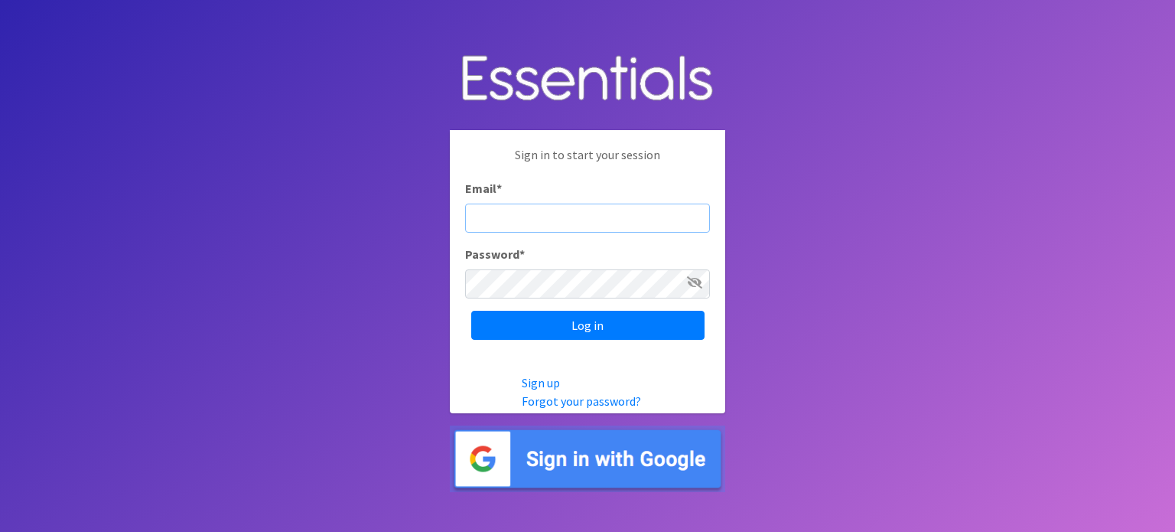
type input "[EMAIL_ADDRESS][DOMAIN_NAME]"
click at [688, 285] on icon at bounding box center [694, 282] width 15 height 12
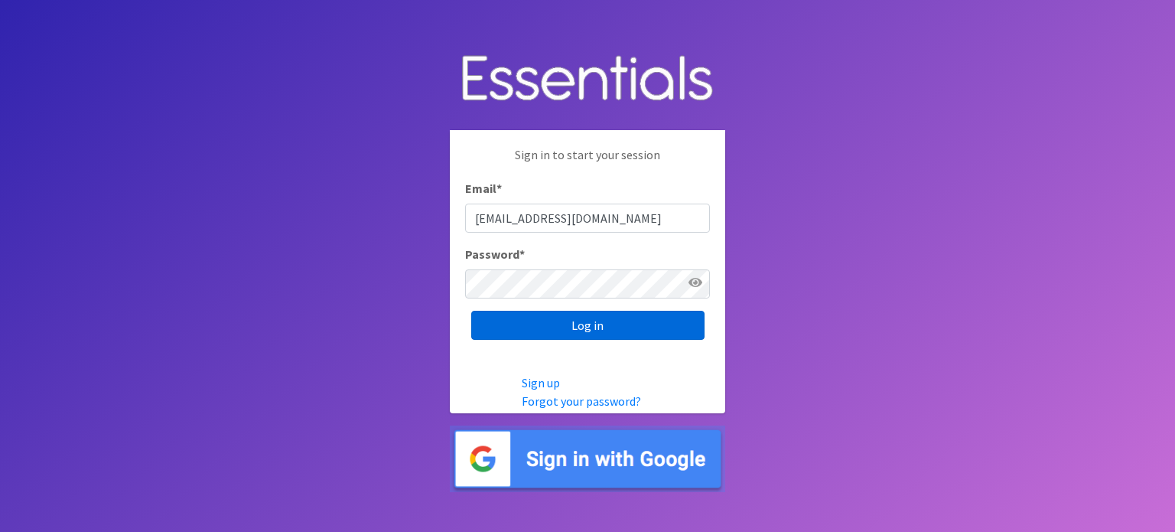
click at [673, 325] on input "Log in" at bounding box center [587, 325] width 233 height 29
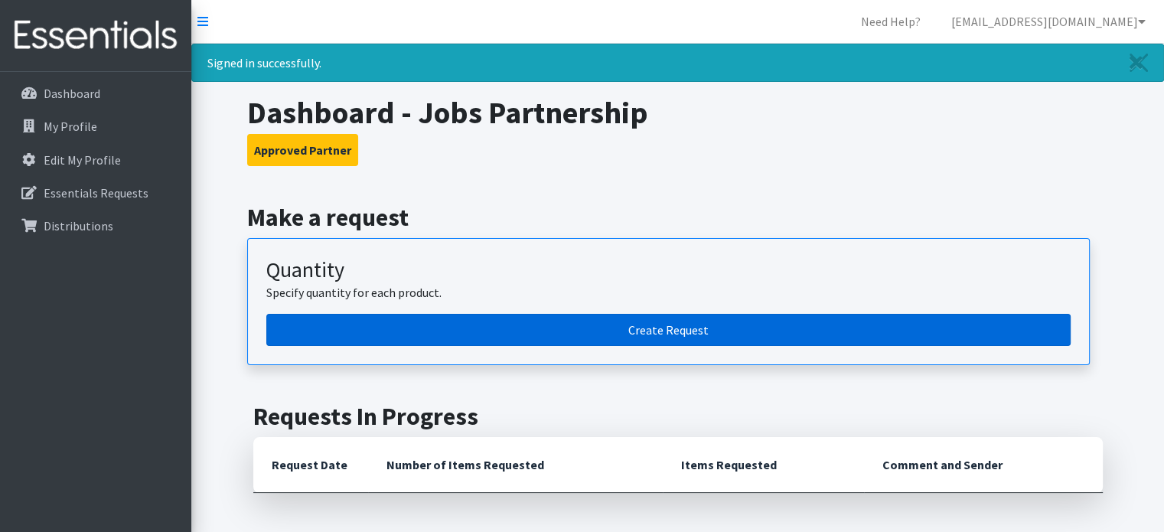
click at [418, 319] on link "Create Request" at bounding box center [668, 330] width 804 height 32
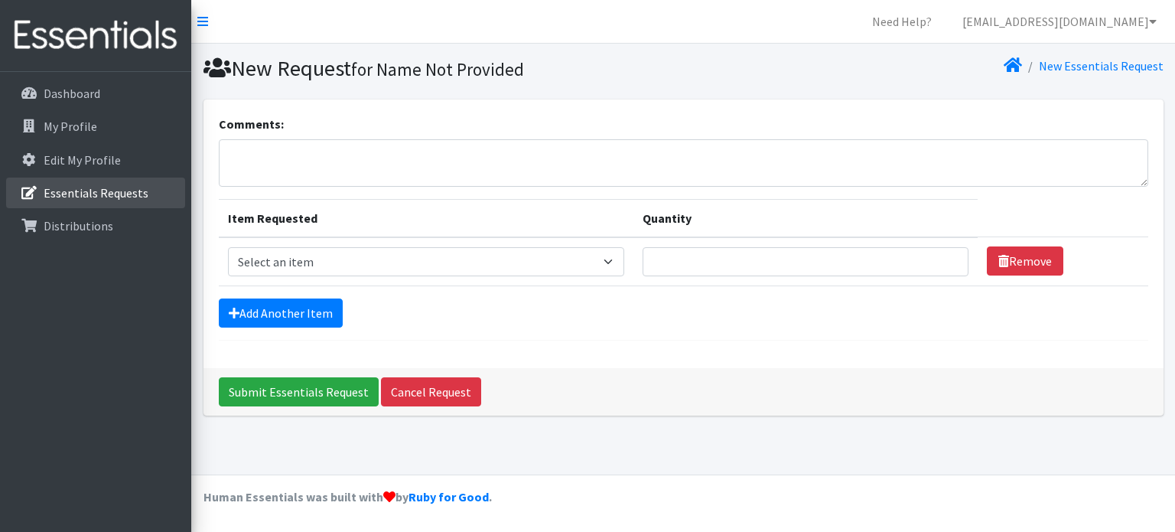
click at [147, 200] on link "Essentials Requests" at bounding box center [95, 193] width 179 height 31
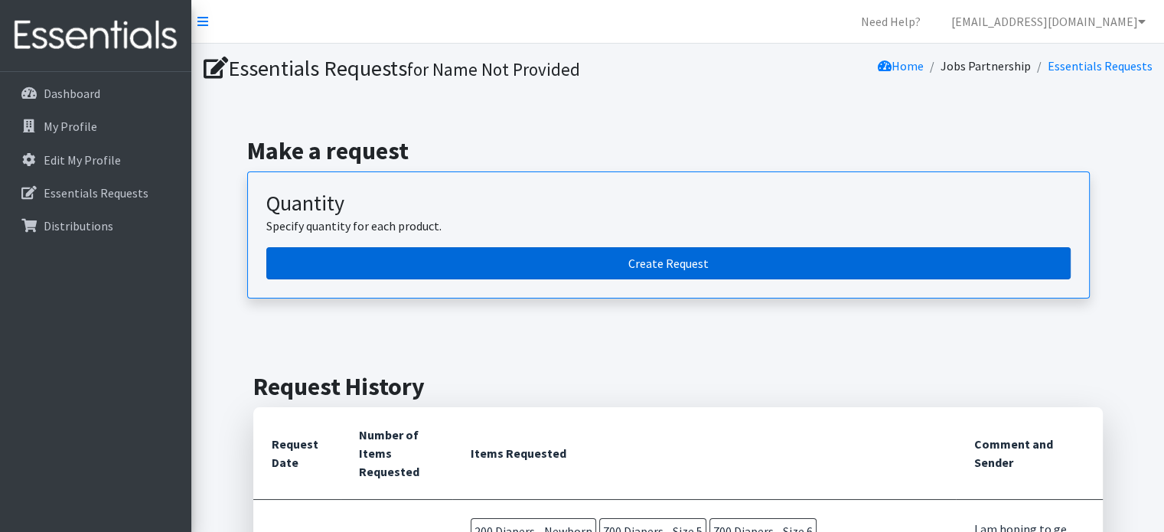
click at [428, 275] on link "Create Request" at bounding box center [668, 263] width 804 height 32
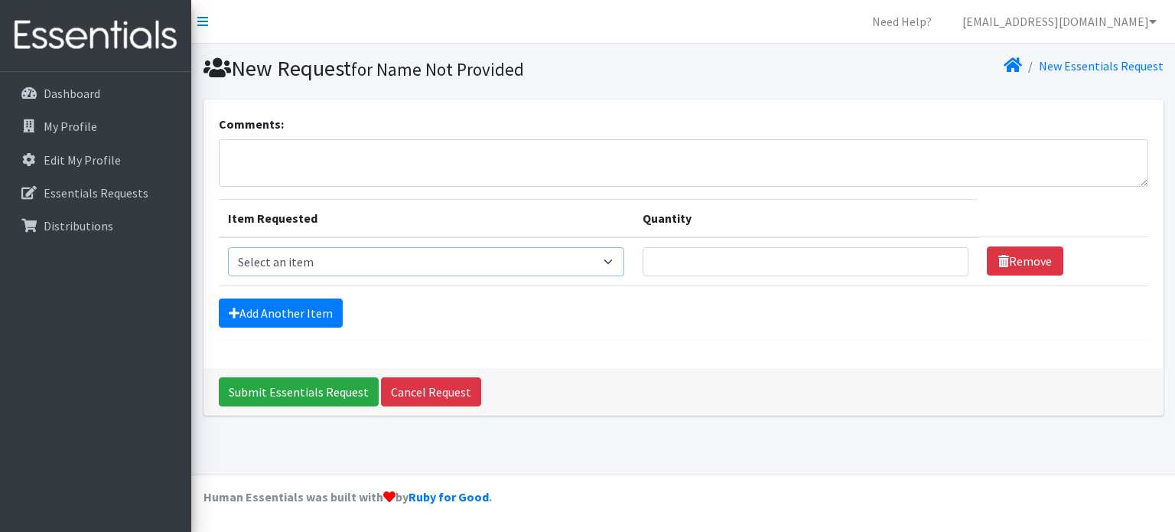
click at [608, 269] on select "Select an item Diapers - Newborn Diapers - Preemie Diapers - Size 1 Diapers - S…" at bounding box center [426, 261] width 397 height 29
select select "98"
click at [228, 247] on select "Select an item Diapers - Newborn Diapers - Preemie Diapers - Size 1 Diapers - S…" at bounding box center [426, 261] width 397 height 29
click at [762, 272] on input "Quantity" at bounding box center [806, 261] width 326 height 29
type input "400"
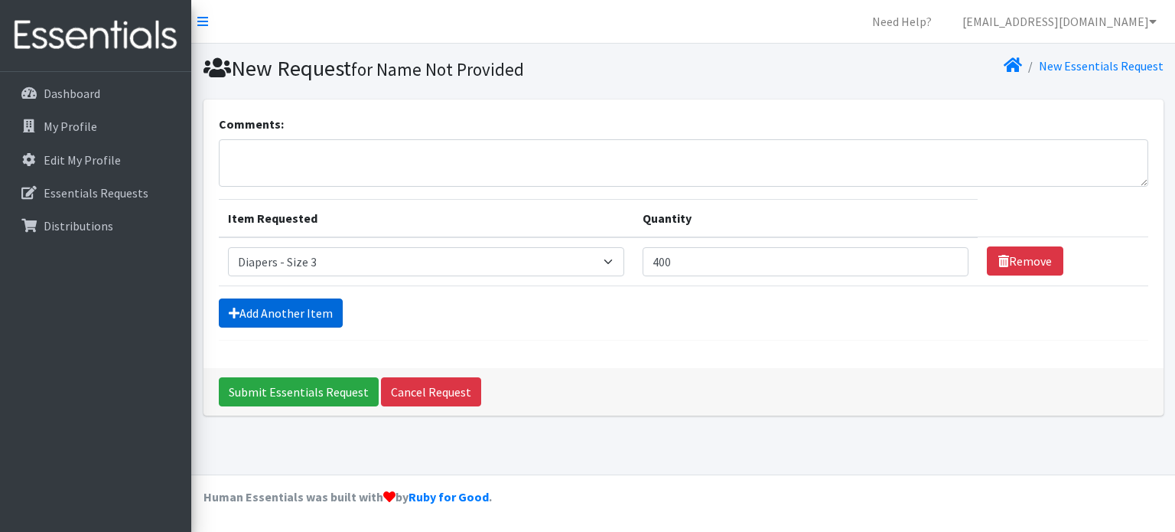
click at [293, 302] on link "Add Another Item" at bounding box center [281, 312] width 124 height 29
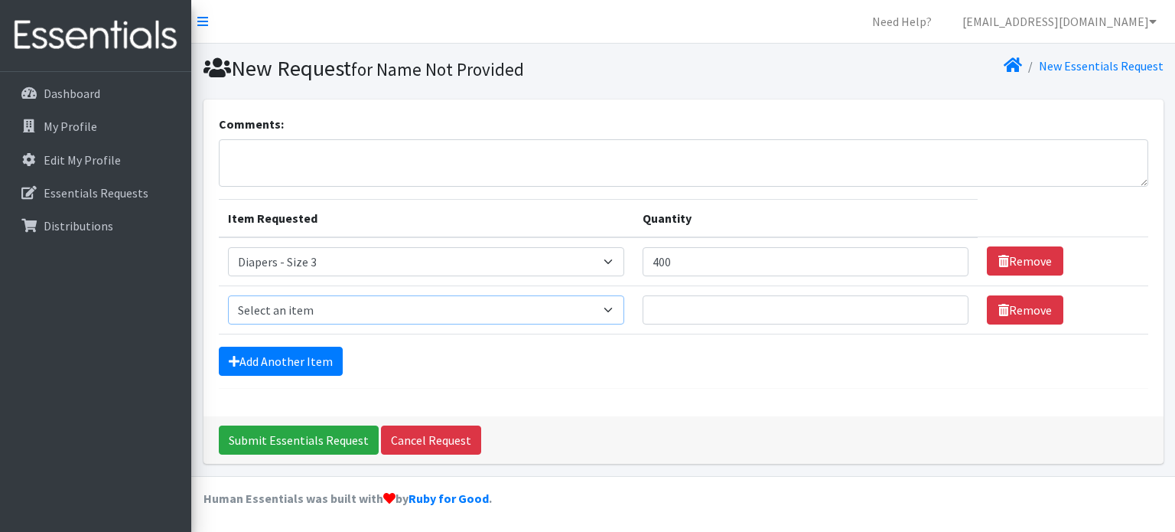
click at [387, 311] on select "Select an item Diapers - Newborn Diapers - Preemie Diapers - Size 1 Diapers - S…" at bounding box center [426, 309] width 397 height 29
select select "73"
click at [228, 295] on select "Select an item Diapers - Newborn Diapers - Preemie Diapers - Size 1 Diapers - S…" at bounding box center [426, 309] width 397 height 29
click at [715, 306] on input "Quantity" at bounding box center [806, 309] width 326 height 29
type input "400"
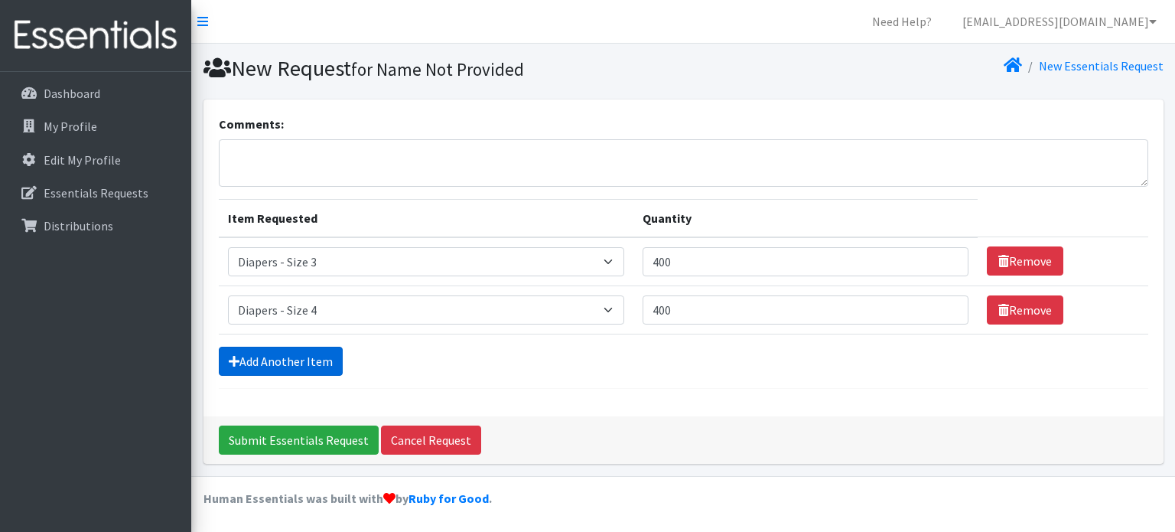
click at [253, 363] on link "Add Another Item" at bounding box center [281, 361] width 124 height 29
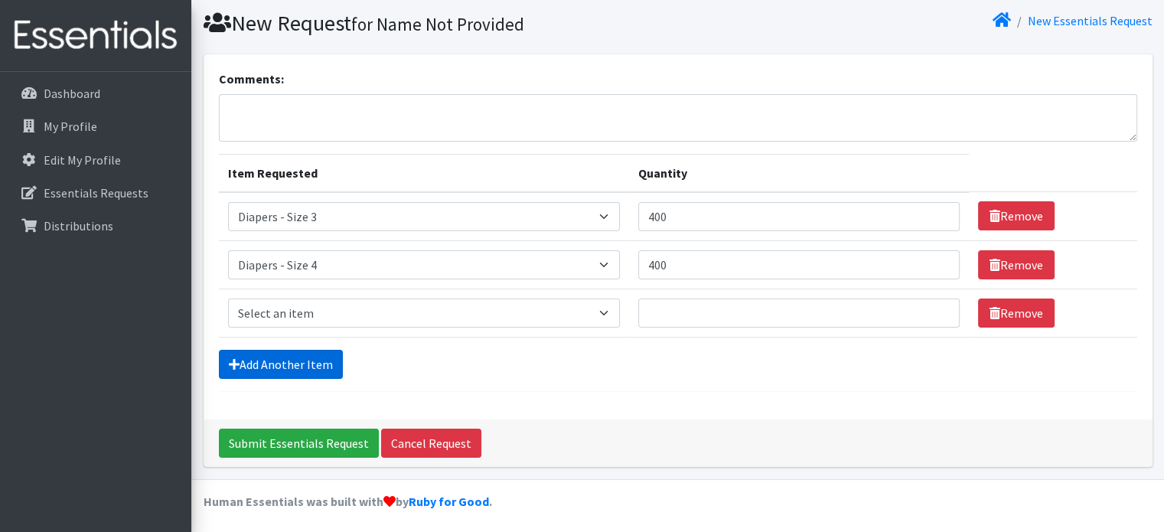
scroll to position [47, 0]
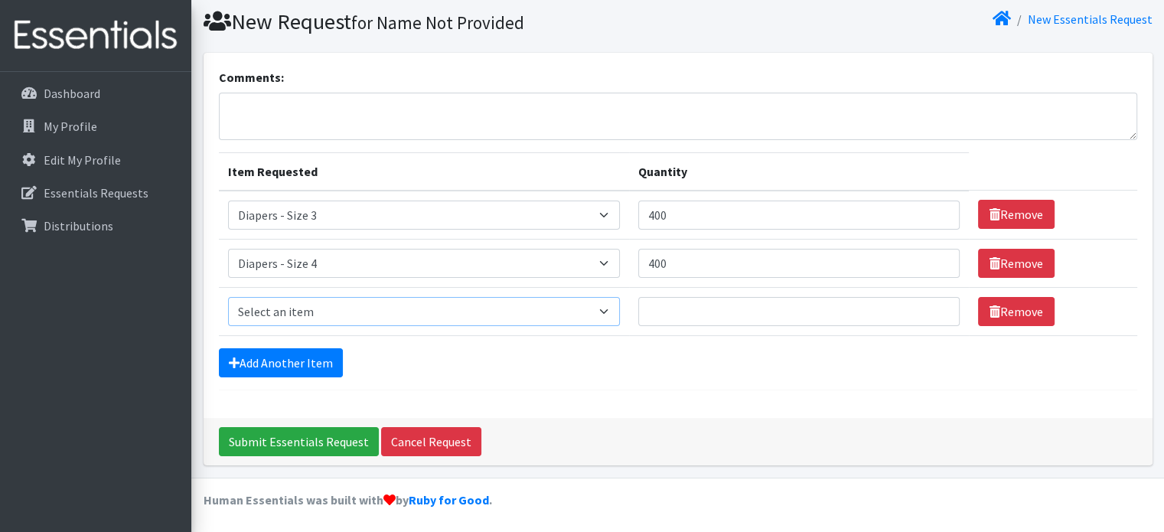
click at [393, 317] on select "Select an item Diapers - Newborn Diapers - Preemie Diapers - Size 1 Diapers - S…" at bounding box center [424, 311] width 392 height 29
select select "74"
click at [228, 297] on select "Select an item Diapers - Newborn Diapers - Preemie Diapers - Size 1 Diapers - S…" at bounding box center [424, 311] width 392 height 29
click at [716, 321] on input "Quantity" at bounding box center [798, 311] width 321 height 29
type input "400"
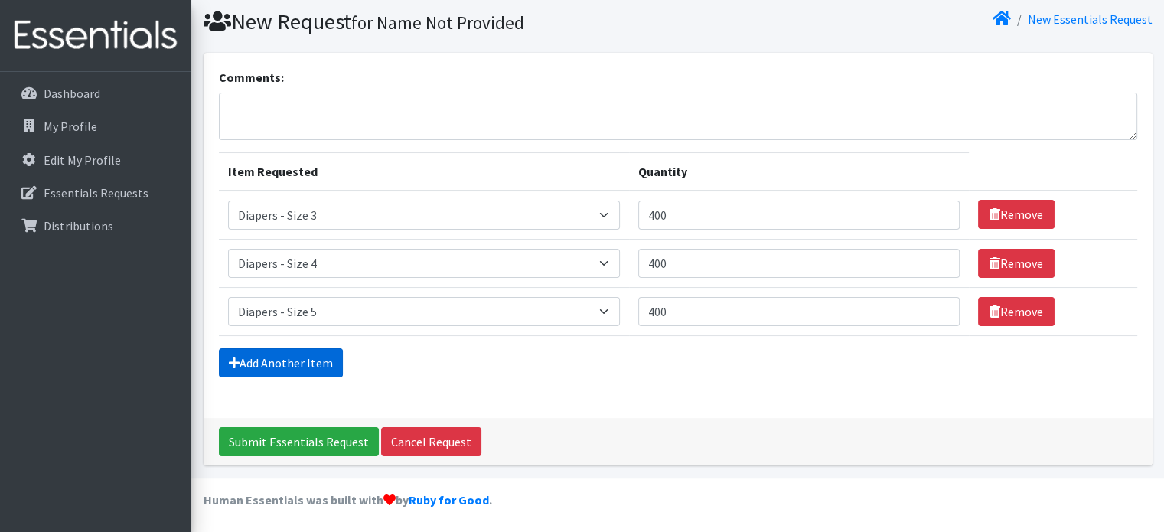
click at [290, 358] on link "Add Another Item" at bounding box center [281, 362] width 124 height 29
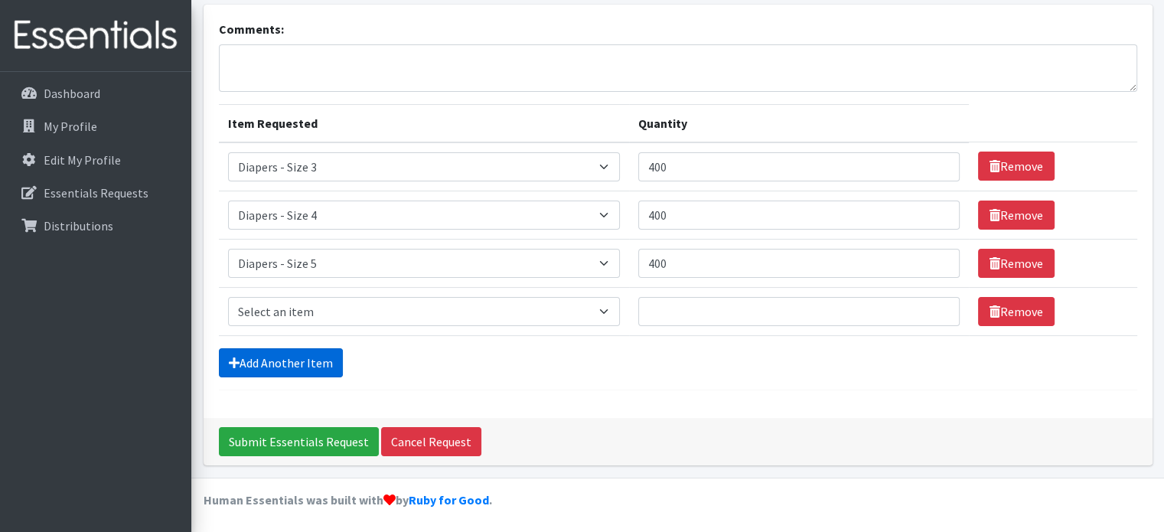
scroll to position [95, 0]
click at [346, 305] on select "Select an item Diapers - Newborn Diapers - Preemie Diapers - Size 1 Diapers - S…" at bounding box center [424, 311] width 392 height 29
select select "75"
click at [228, 297] on select "Select an item Diapers - Newborn Diapers - Preemie Diapers - Size 1 Diapers - S…" at bounding box center [424, 311] width 392 height 29
click at [691, 312] on input "Quantity" at bounding box center [798, 311] width 321 height 29
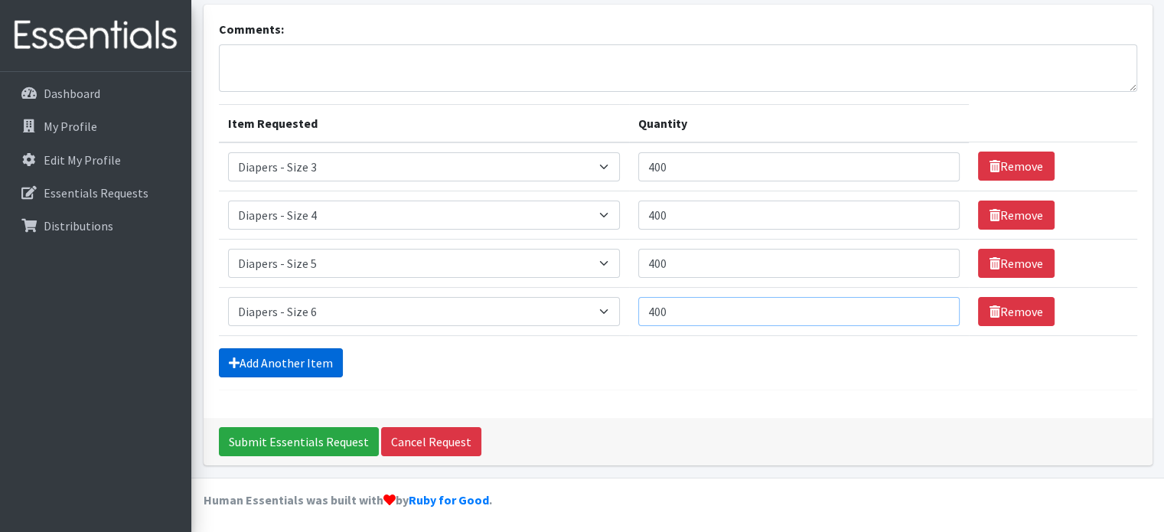
type input "400"
click at [300, 368] on link "Add Another Item" at bounding box center [281, 362] width 124 height 29
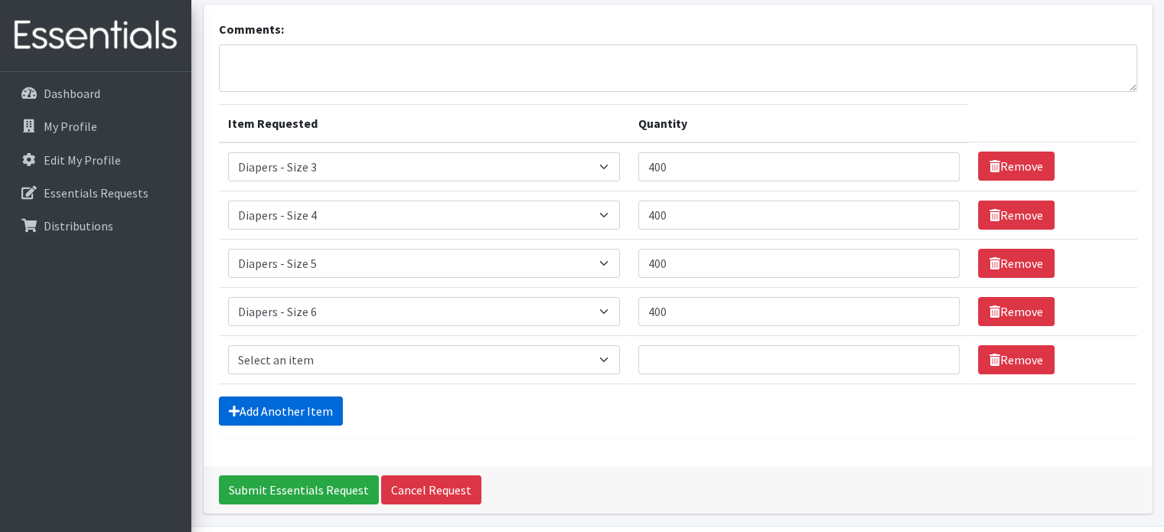
scroll to position [143, 0]
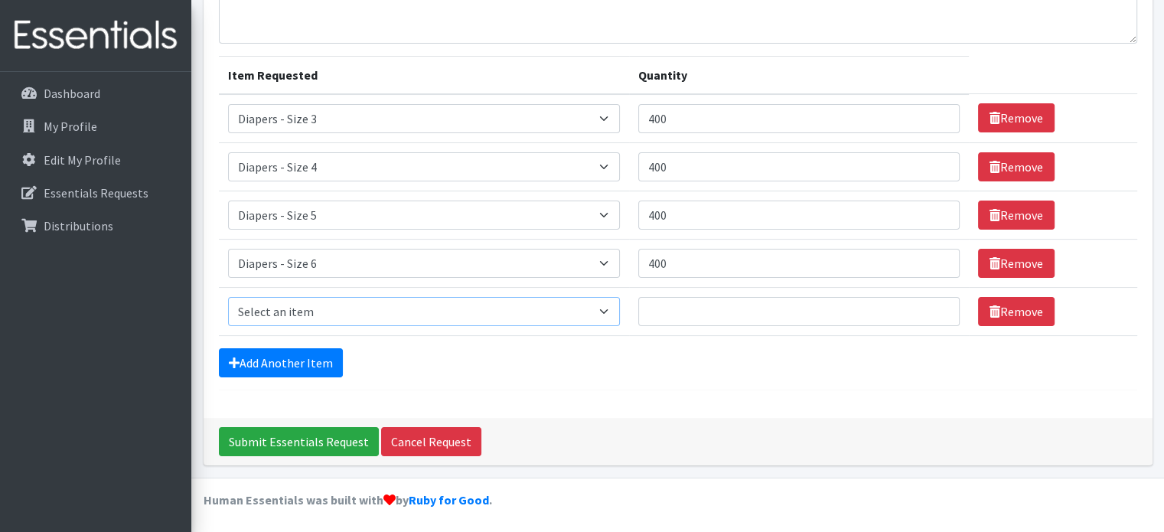
click at [343, 315] on select "Select an item Diapers - Newborn Diapers - Preemie Diapers - Size 1 Diapers - S…" at bounding box center [424, 311] width 392 height 29
select select "87"
click at [228, 297] on select "Select an item Diapers - Newborn Diapers - Preemie Diapers - Size 1 Diapers - S…" at bounding box center [424, 311] width 392 height 29
click at [702, 308] on input "Quantity" at bounding box center [798, 311] width 321 height 29
type input "20"
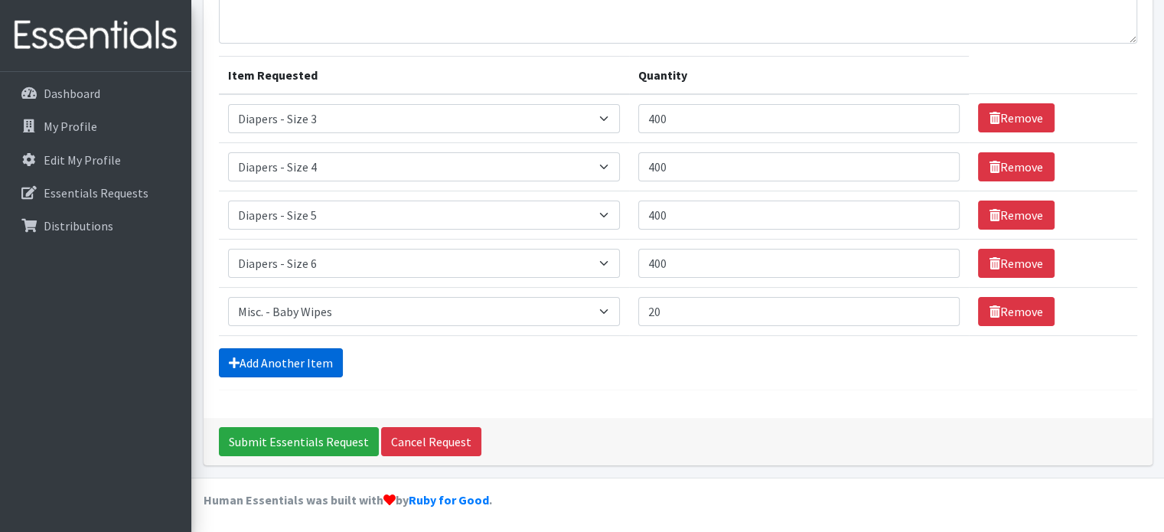
click at [247, 350] on link "Add Another Item" at bounding box center [281, 362] width 124 height 29
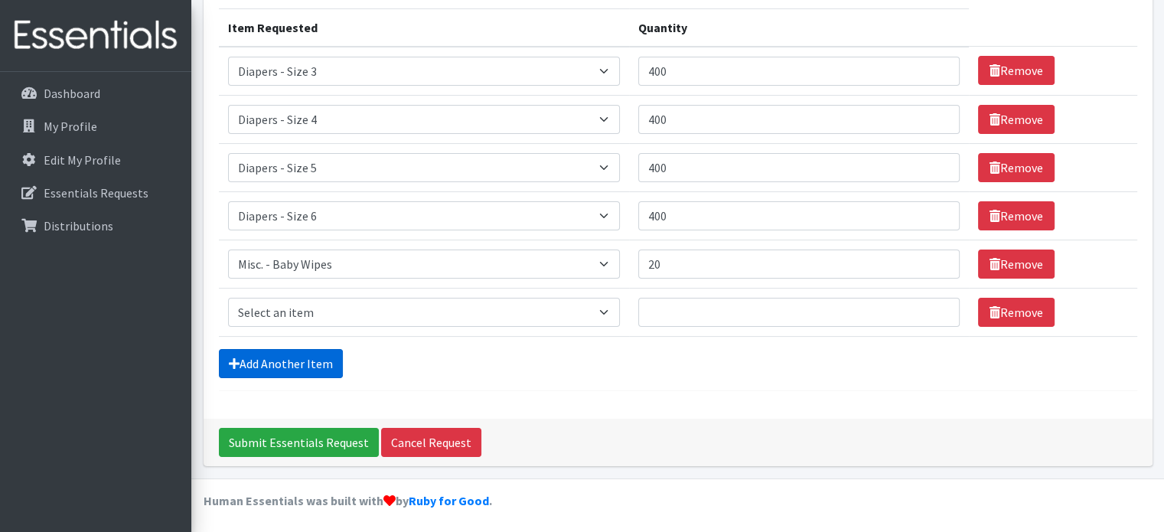
scroll to position [191, 0]
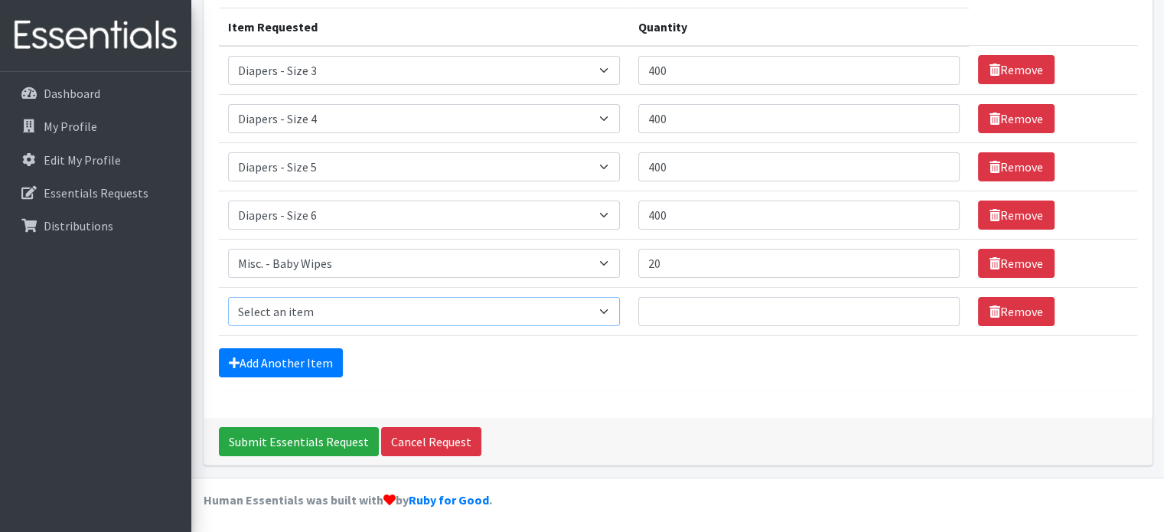
click at [314, 308] on select "Select an item Diapers - Newborn Diapers - Preemie Diapers - Size 1 Diapers - S…" at bounding box center [424, 311] width 392 height 29
select select "9066"
click at [228, 297] on select "Select an item Diapers - Newborn Diapers - Preemie Diapers - Size 1 Diapers - S…" at bounding box center [424, 311] width 392 height 29
click at [710, 321] on input "Quantity" at bounding box center [798, 311] width 321 height 29
type input "10"
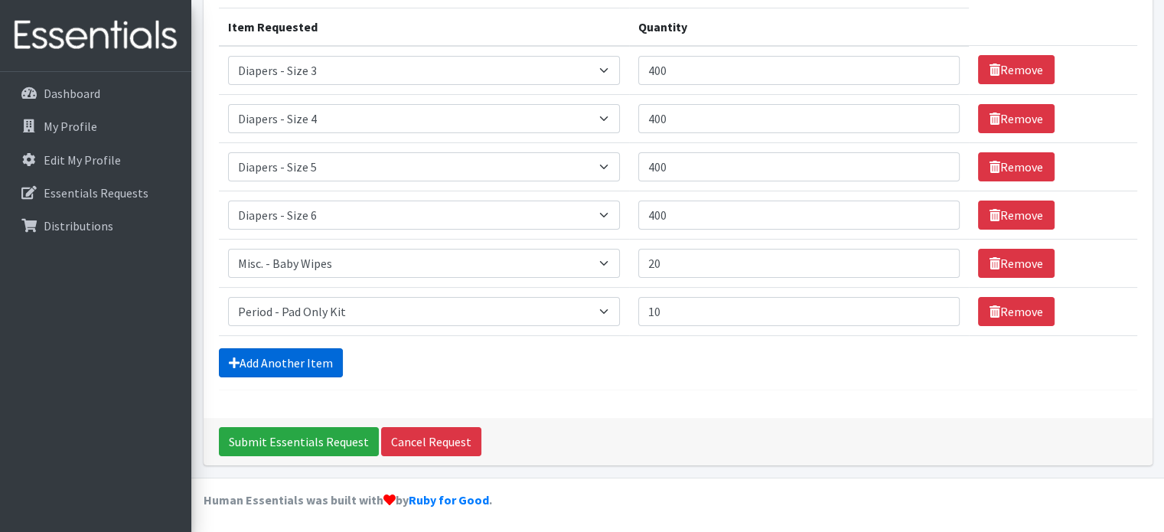
click at [306, 348] on link "Add Another Item" at bounding box center [281, 362] width 124 height 29
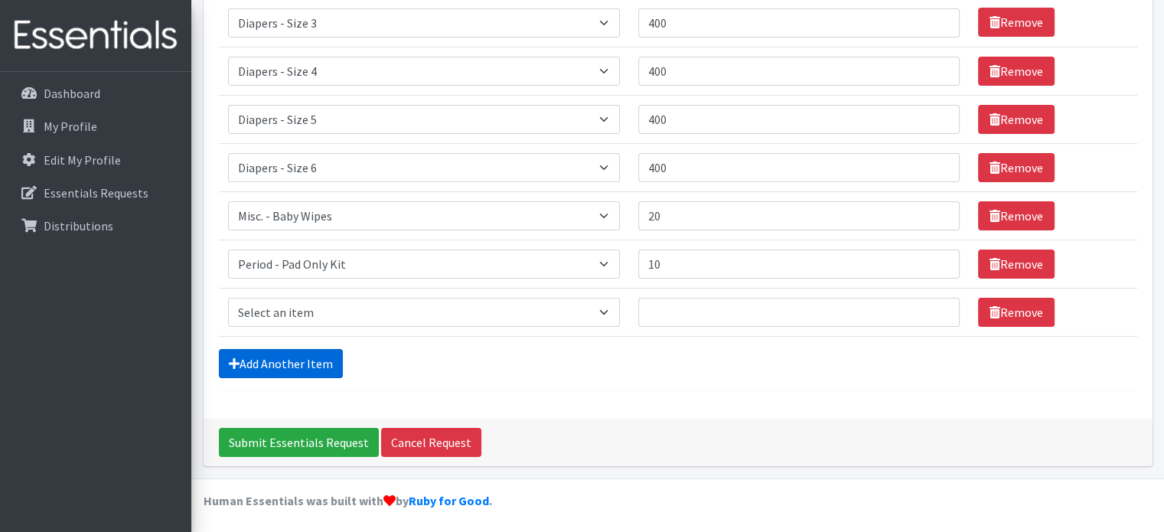
scroll to position [239, 0]
click at [340, 303] on select "Select an item Diapers - Newborn Diapers - Preemie Diapers - Size 1 Diapers - S…" at bounding box center [424, 312] width 392 height 29
select select "9067"
click at [228, 298] on select "Select an item Diapers - Newborn Diapers - Preemie Diapers - Size 1 Diapers - S…" at bounding box center [424, 312] width 392 height 29
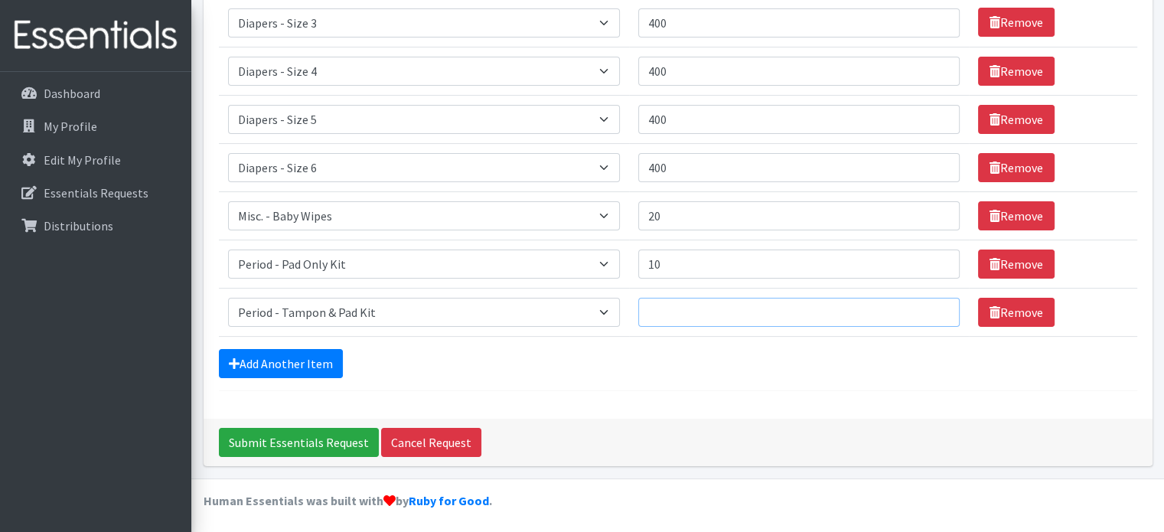
click at [715, 314] on input "Quantity" at bounding box center [798, 312] width 321 height 29
type input "10"
click at [291, 360] on link "Add Another Item" at bounding box center [281, 363] width 124 height 29
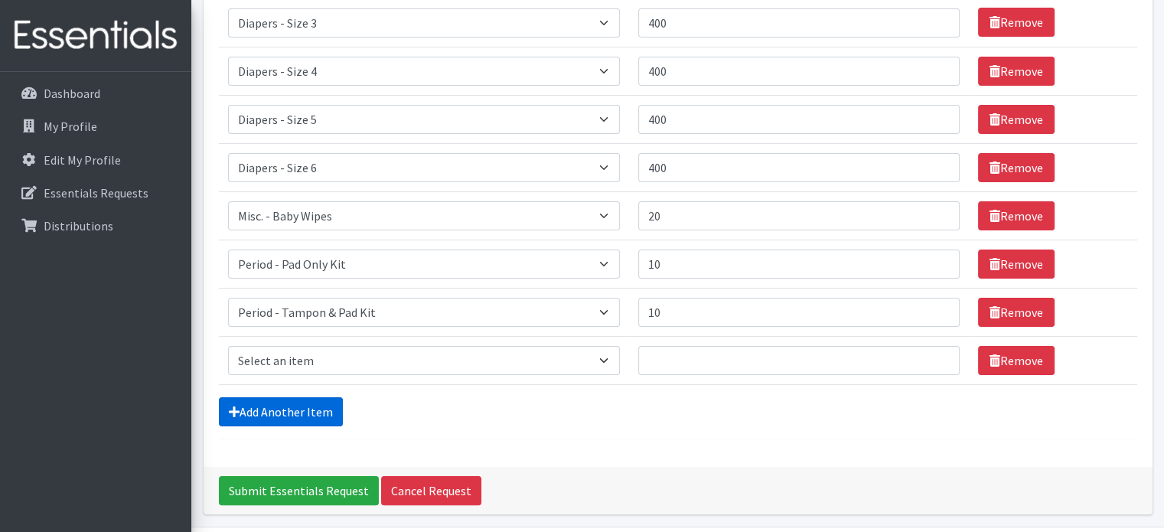
scroll to position [288, 0]
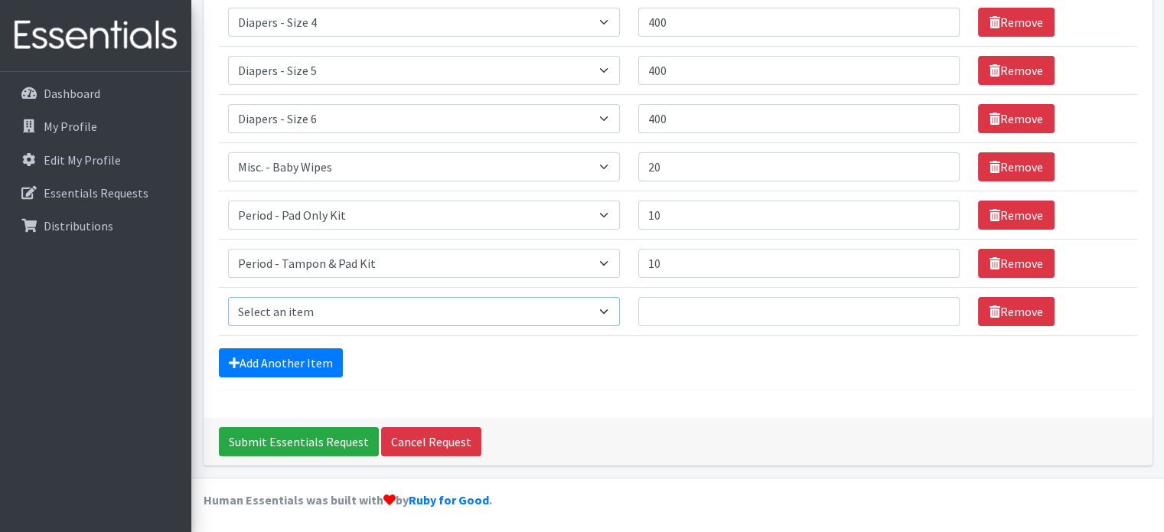
click at [331, 314] on select "Select an item Diapers - Newborn Diapers - Preemie Diapers - Size 1 Diapers - S…" at bounding box center [424, 311] width 392 height 29
select select "80"
click at [228, 297] on select "Select an item Diapers - Newborn Diapers - Preemie Diapers - Size 1 Diapers - S…" at bounding box center [424, 311] width 392 height 29
click at [679, 314] on input "Quantity" at bounding box center [798, 311] width 321 height 29
type input "4"
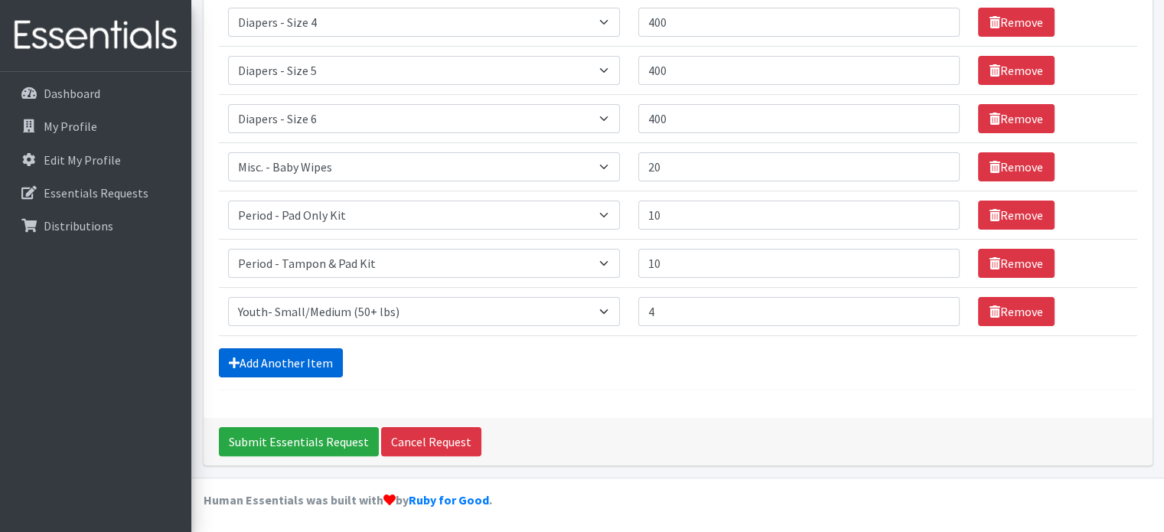
click at [291, 355] on link "Add Another Item" at bounding box center [281, 362] width 124 height 29
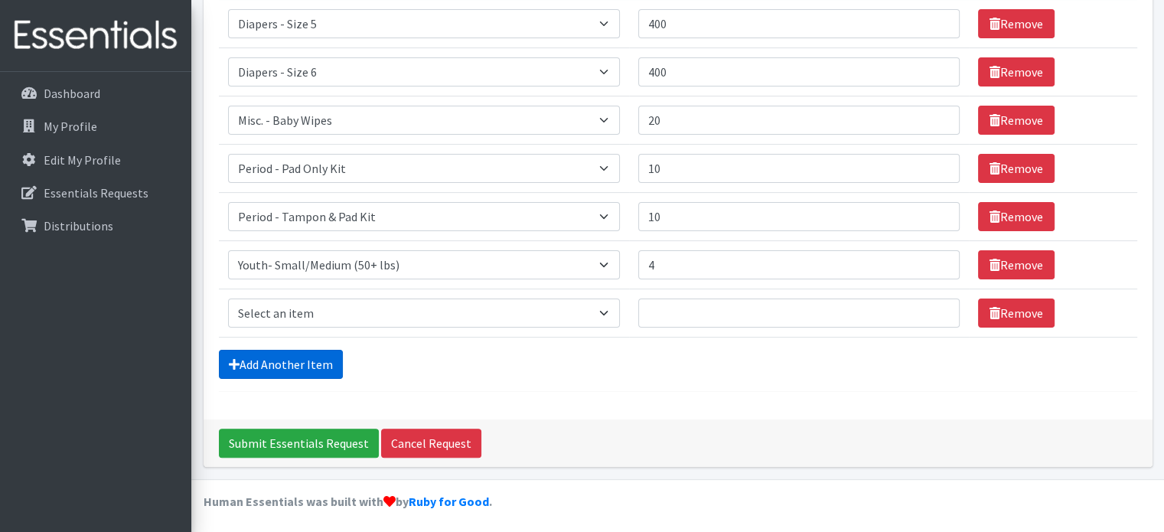
scroll to position [335, 0]
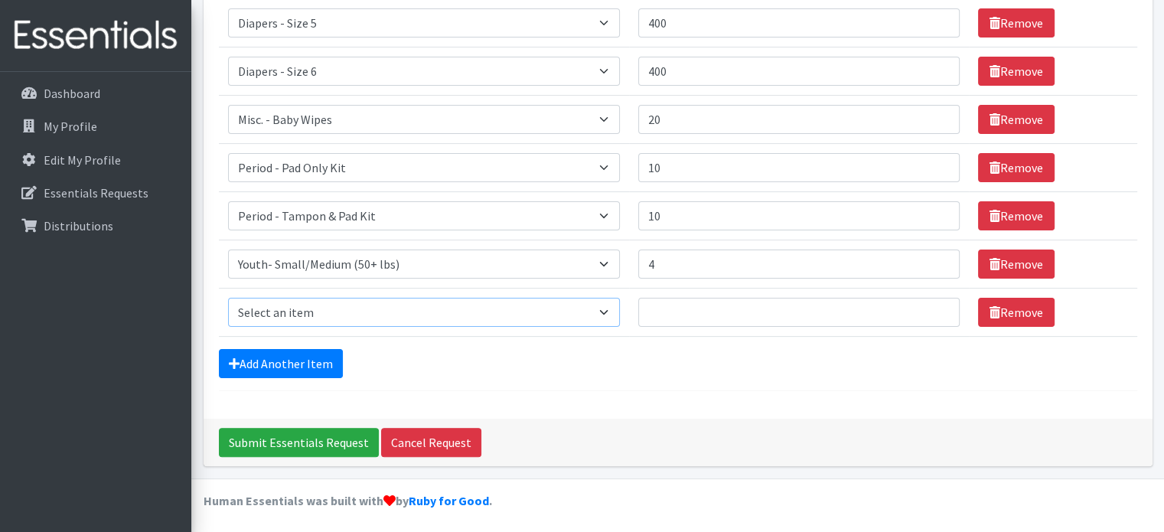
click at [341, 312] on select "Select an item Diapers - Newborn Diapers - Preemie Diapers - Size 1 Diapers - S…" at bounding box center [424, 312] width 392 height 29
select select "76"
click at [228, 298] on select "Select an item Diapers - Newborn Diapers - Preemie Diapers - Size 1 Diapers - S…" at bounding box center [424, 312] width 392 height 29
click at [673, 305] on input "Quantity" at bounding box center [798, 312] width 321 height 29
type input "2"
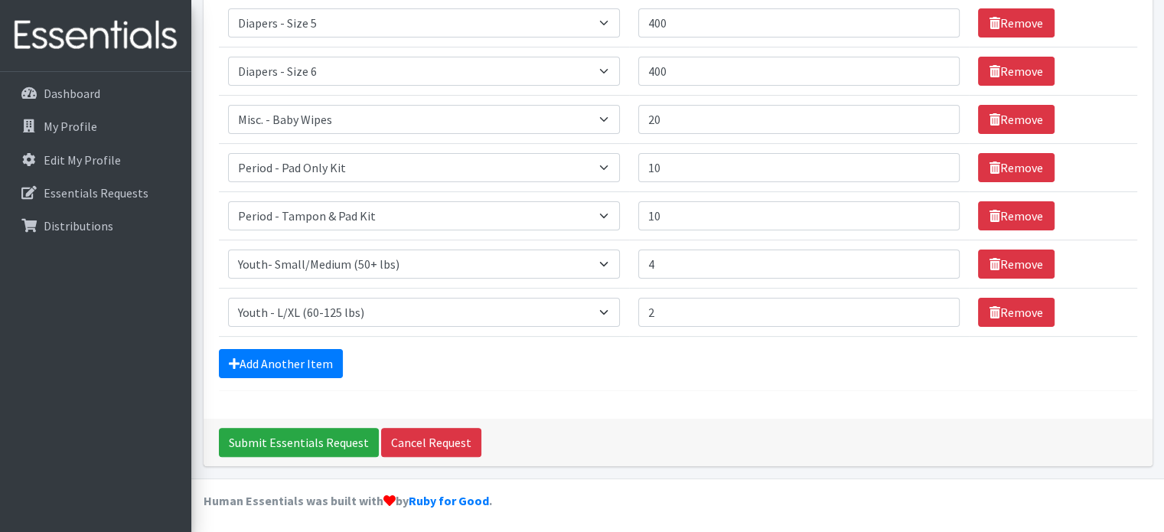
click at [516, 376] on form "Comments: Item Requested Quantity Item Requested Select an item Diapers - Newbo…" at bounding box center [678, 85] width 918 height 611
click at [290, 360] on link "Add Another Item" at bounding box center [281, 363] width 124 height 29
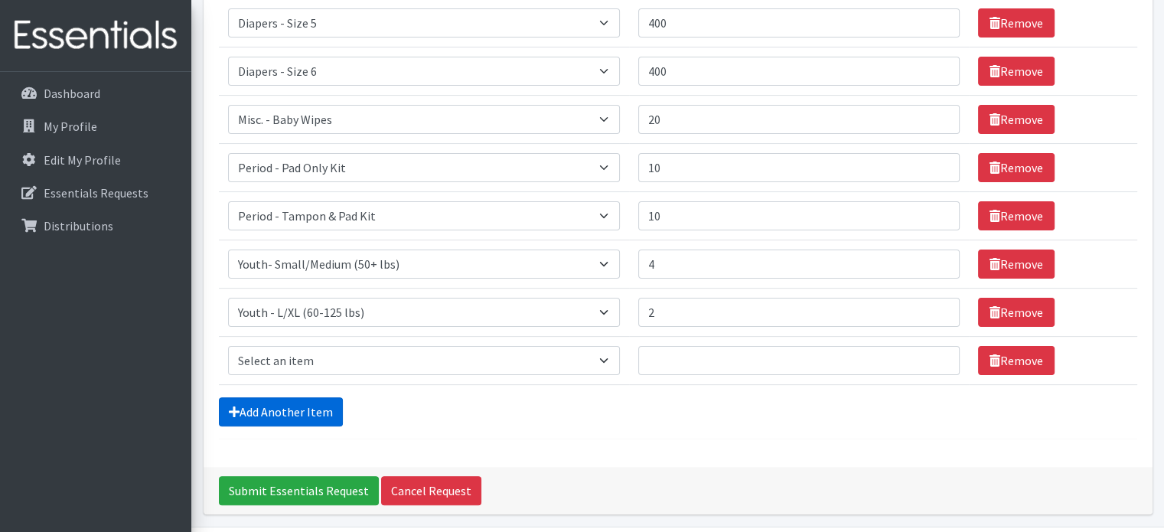
scroll to position [383, 0]
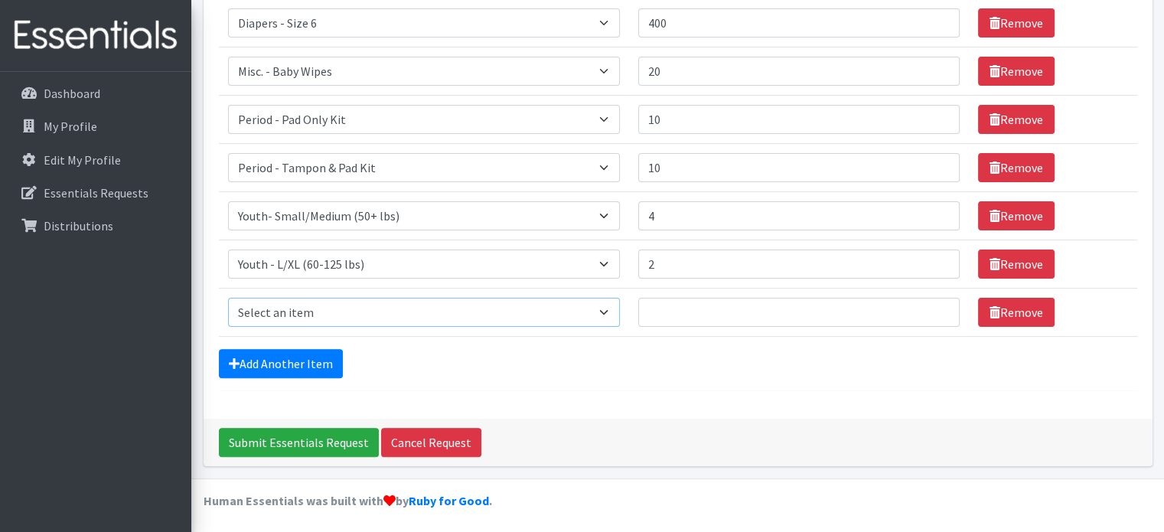
click at [349, 318] on select "Select an item Diapers - Newborn Diapers - Preemie Diapers - Size 1 Diapers - S…" at bounding box center [424, 312] width 392 height 29
click at [464, 311] on select "Select an item Diapers - Newborn Diapers - Preemie Diapers - Size 1 Diapers - S…" at bounding box center [424, 312] width 392 height 29
select select "79"
click at [228, 298] on select "Select an item Diapers - Newborn Diapers - Preemie Diapers - Size 1 Diapers - S…" at bounding box center [424, 312] width 392 height 29
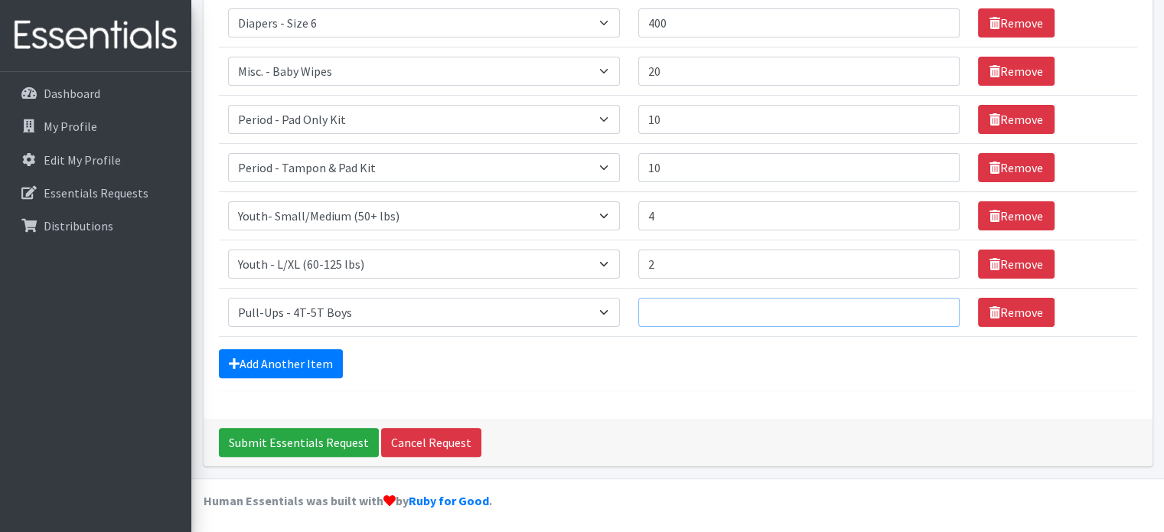
click at [679, 316] on input "Quantity" at bounding box center [798, 312] width 321 height 29
type input "5"
click at [260, 354] on link "Add Another Item" at bounding box center [281, 363] width 124 height 29
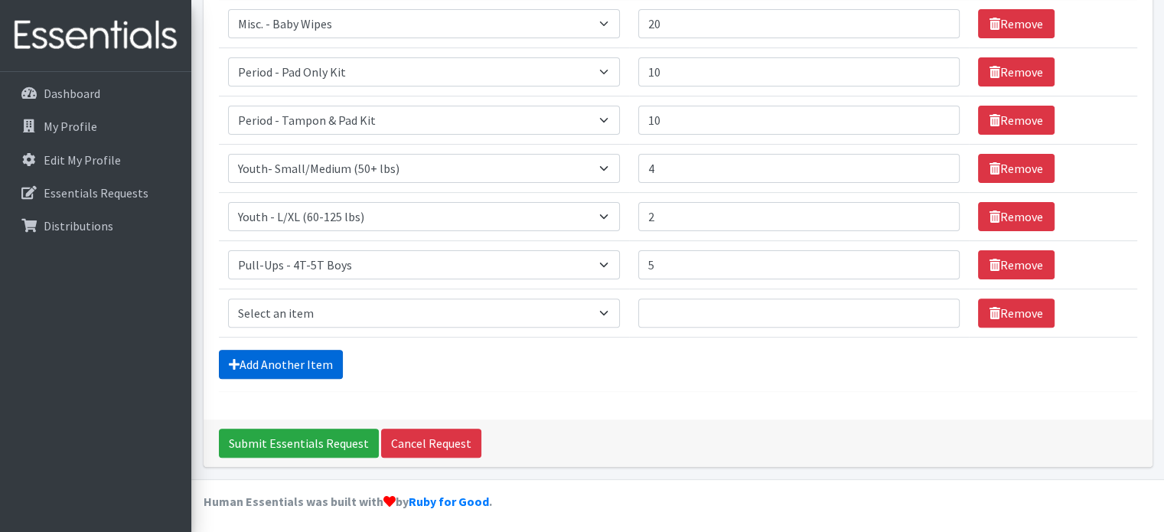
scroll to position [432, 0]
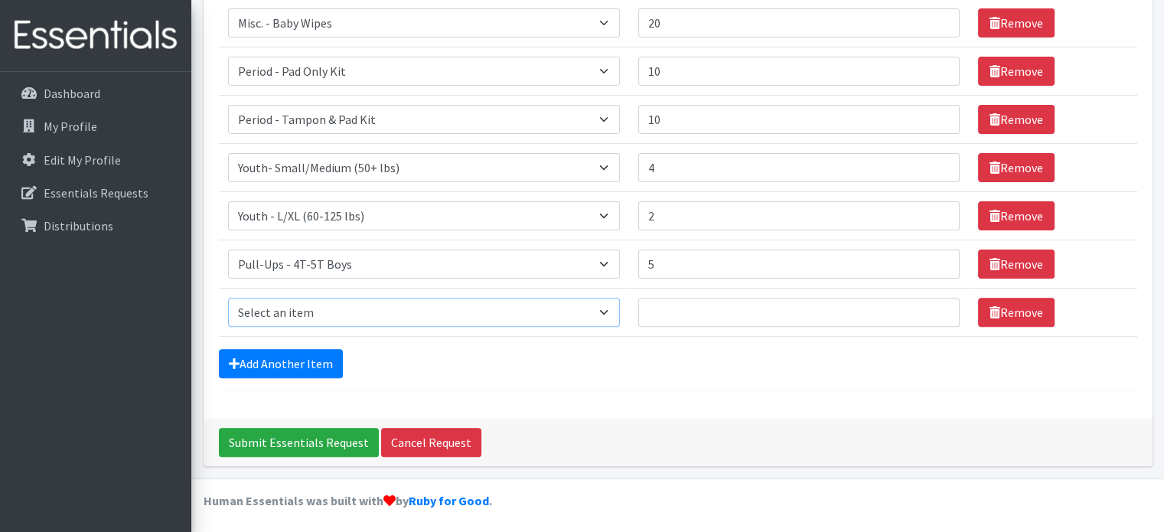
click at [321, 307] on select "Select an item Diapers - Newborn Diapers - Preemie Diapers - Size 1 Diapers - S…" at bounding box center [424, 312] width 392 height 29
select select "1302"
click at [228, 298] on select "Select an item Diapers - Newborn Diapers - Preemie Diapers - Size 1 Diapers - S…" at bounding box center [424, 312] width 392 height 29
click at [708, 322] on input "Quantity" at bounding box center [798, 312] width 321 height 29
type input "5"
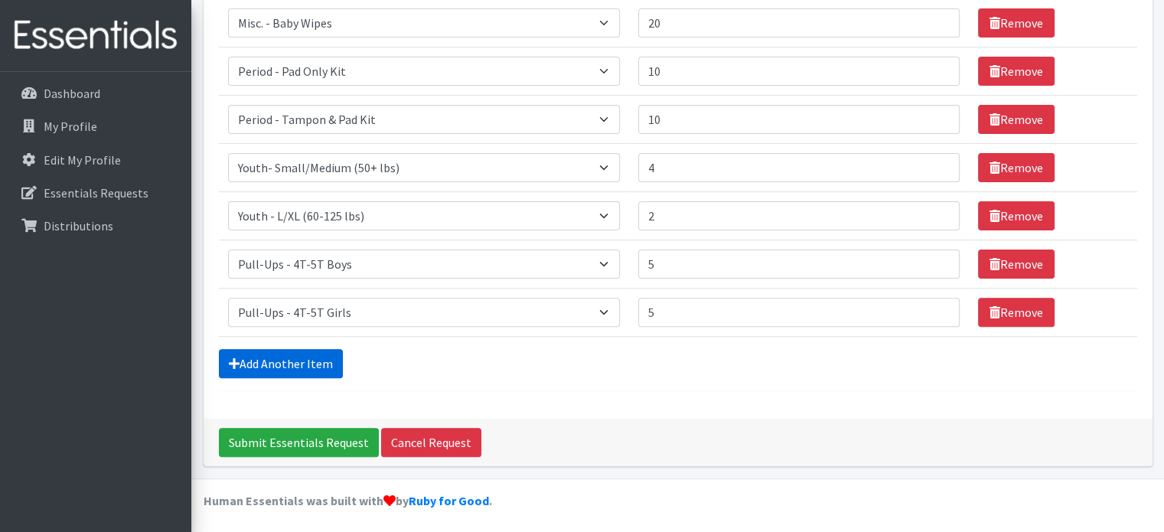
click at [282, 362] on link "Add Another Item" at bounding box center [281, 363] width 124 height 29
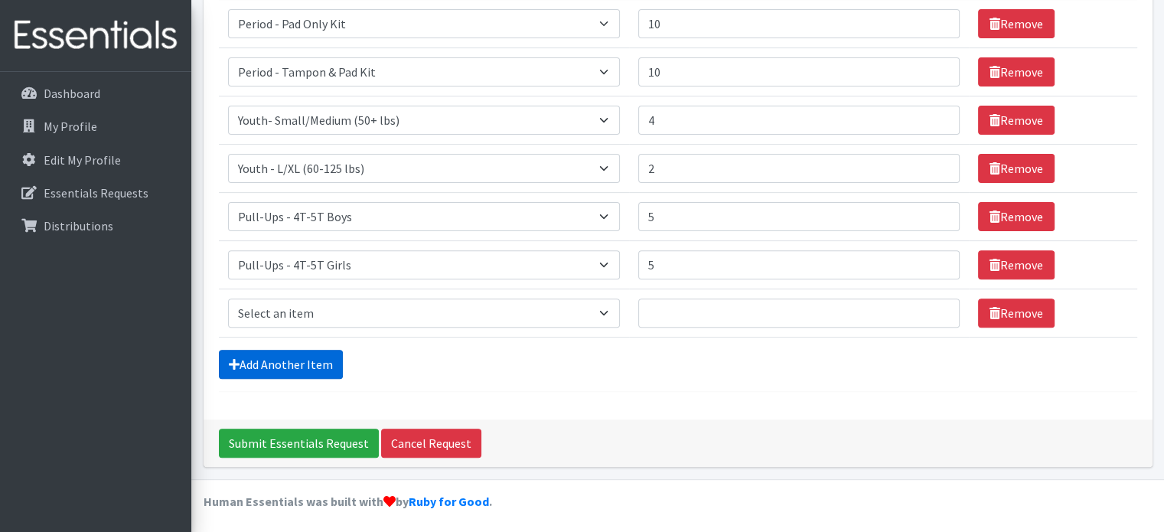
scroll to position [480, 0]
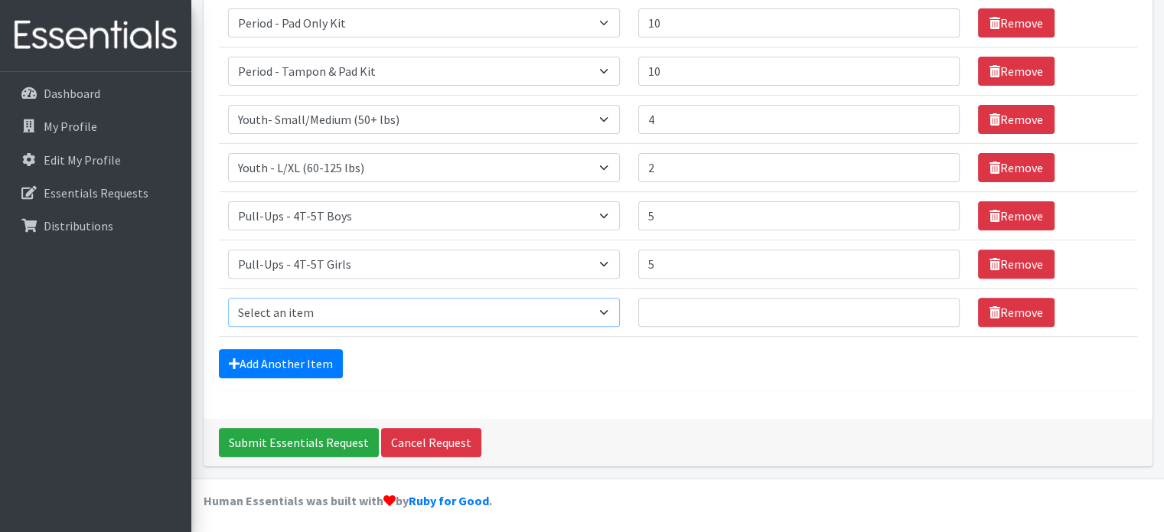
click at [345, 309] on select "Select an item Diapers - Newborn Diapers - Preemie Diapers - Size 1 Diapers - S…" at bounding box center [424, 312] width 392 height 29
select select "15081"
click at [228, 298] on select "Select an item Diapers - Newborn Diapers - Preemie Diapers - Size 1 Diapers - S…" at bounding box center [424, 312] width 392 height 29
click at [725, 309] on input "Quantity" at bounding box center [798, 312] width 321 height 29
type input "2"
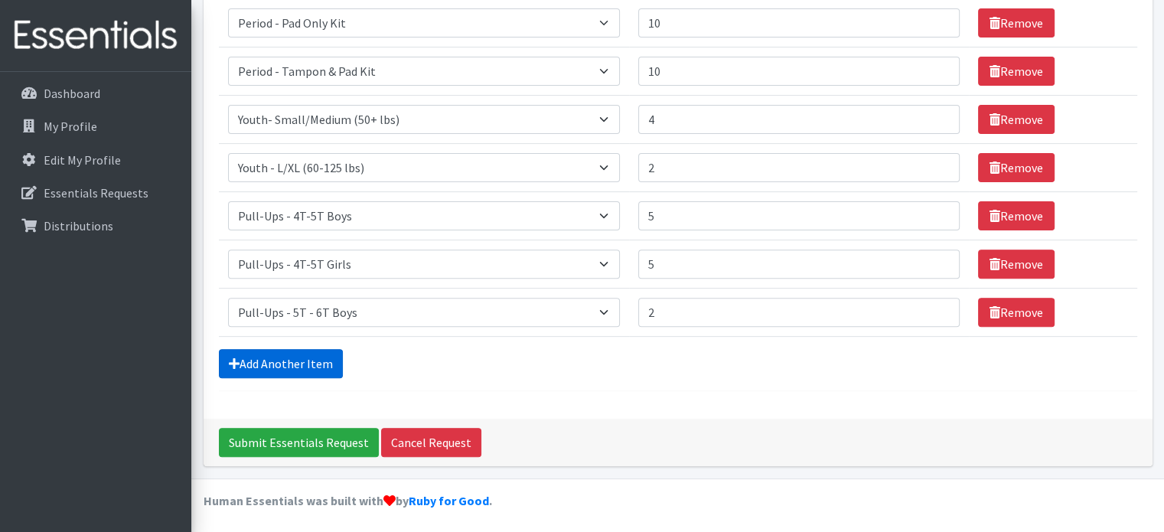
click at [324, 354] on link "Add Another Item" at bounding box center [281, 363] width 124 height 29
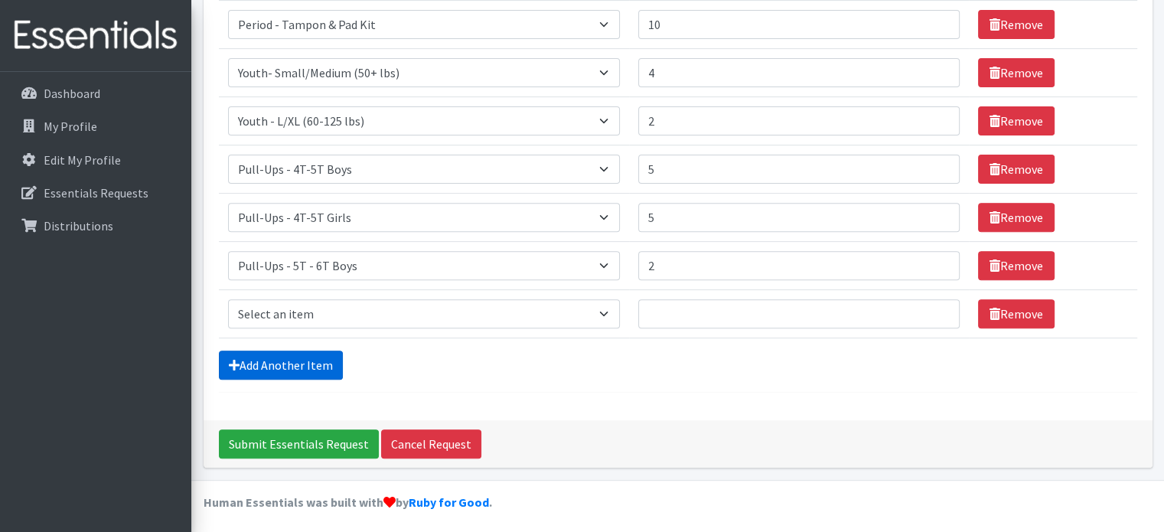
scroll to position [527, 0]
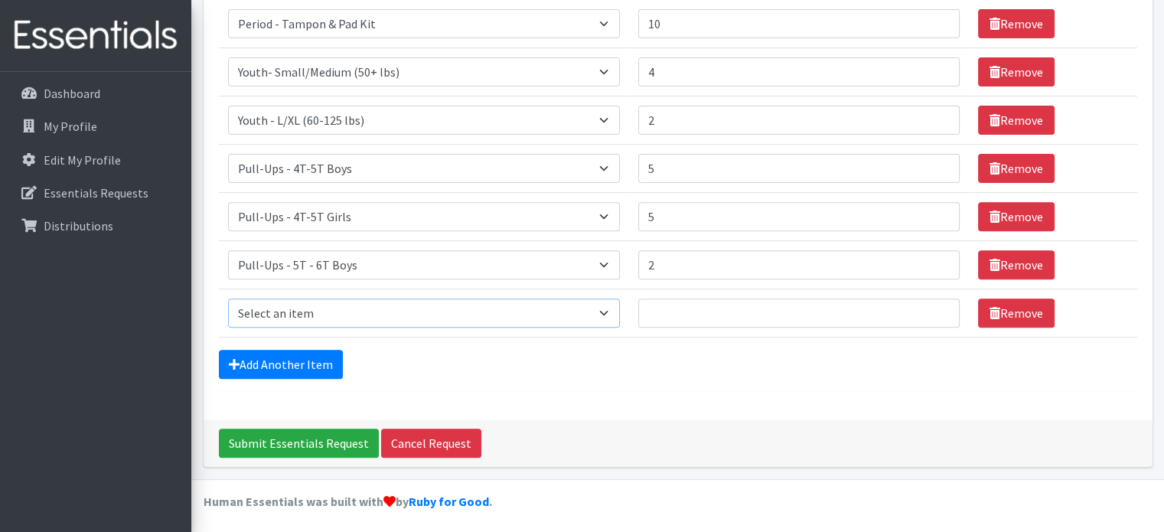
click at [370, 301] on select "Select an item Diapers - Newborn Diapers - Preemie Diapers - Size 1 Diapers - S…" at bounding box center [424, 312] width 392 height 29
select select "15082"
click at [228, 298] on select "Select an item Diapers - Newborn Diapers - Preemie Diapers - Size 1 Diapers - S…" at bounding box center [424, 312] width 392 height 29
click at [723, 305] on input "Quantity" at bounding box center [798, 312] width 321 height 29
type input "2"
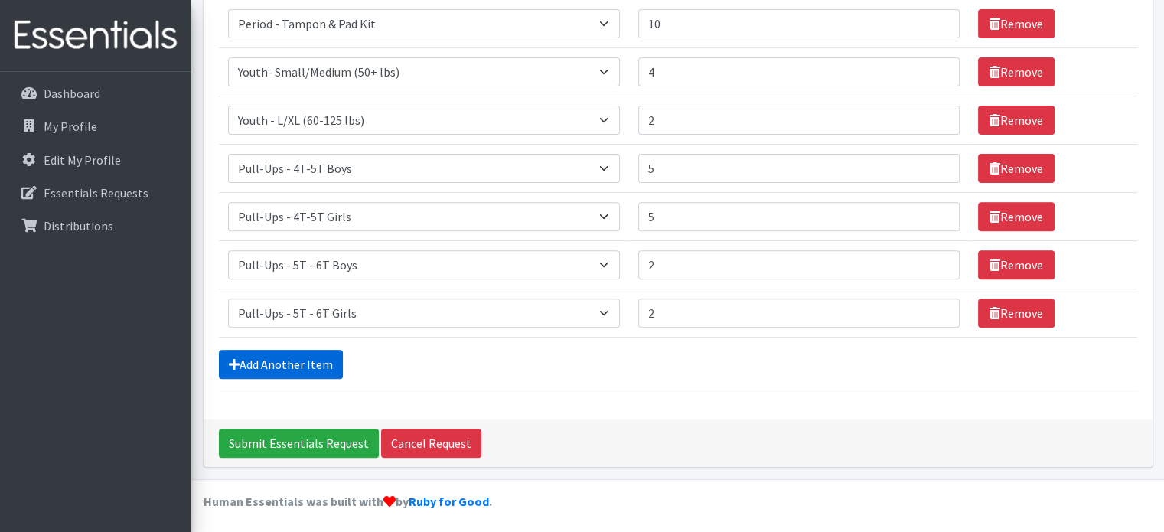
click at [294, 360] on link "Add Another Item" at bounding box center [281, 364] width 124 height 29
click at [366, 304] on select "Select an item Diapers - Newborn Diapers - Preemie Diapers - Size 1 Diapers - S…" at bounding box center [424, 312] width 392 height 29
select select "77"
click at [228, 298] on select "Select an item Diapers - Newborn Diapers - Preemie Diapers - Size 1 Diapers - S…" at bounding box center [424, 312] width 392 height 29
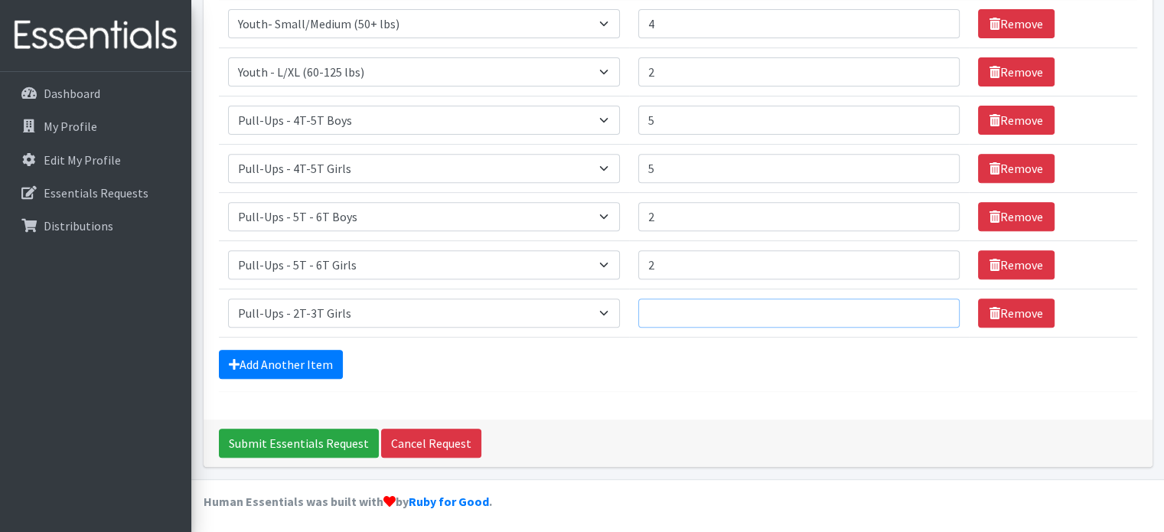
click at [686, 314] on input "Quantity" at bounding box center [798, 312] width 321 height 29
type input "5"
click at [321, 363] on link "Add Another Item" at bounding box center [281, 364] width 124 height 29
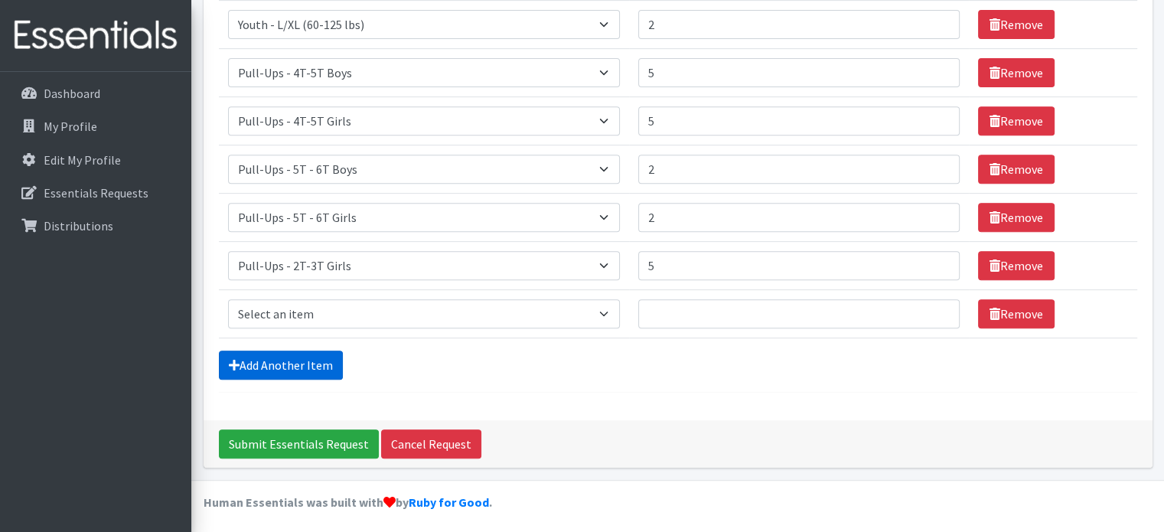
scroll to position [624, 0]
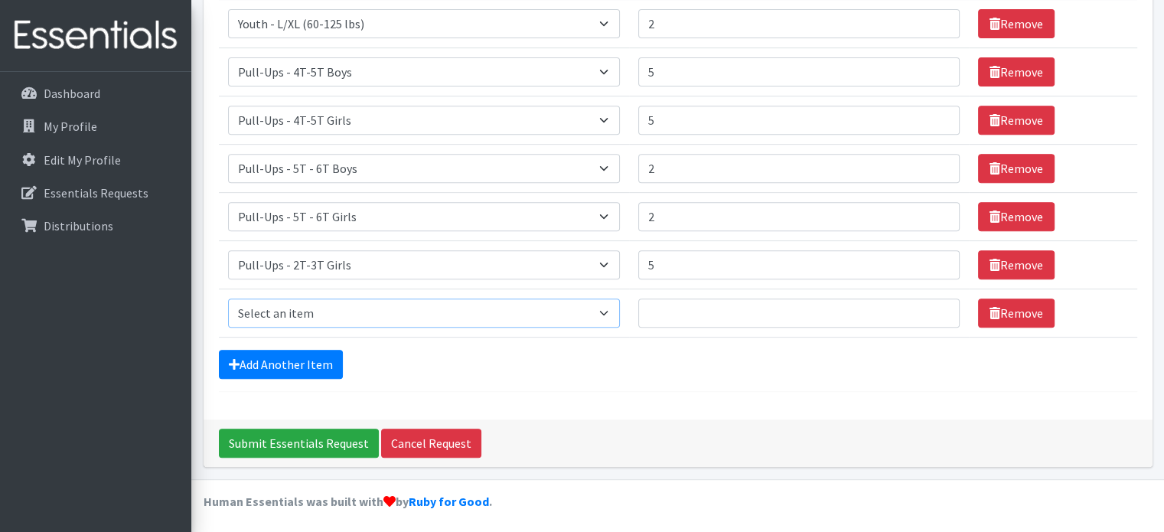
click at [386, 299] on select "Select an item Diapers - Newborn Diapers - Preemie Diapers - Size 1 Diapers - S…" at bounding box center [424, 312] width 392 height 29
select select "1300"
click at [228, 298] on select "Select an item Diapers - Newborn Diapers - Preemie Diapers - Size 1 Diapers - S…" at bounding box center [424, 312] width 392 height 29
click at [728, 311] on input "Quantity" at bounding box center [798, 312] width 321 height 29
type input "5"
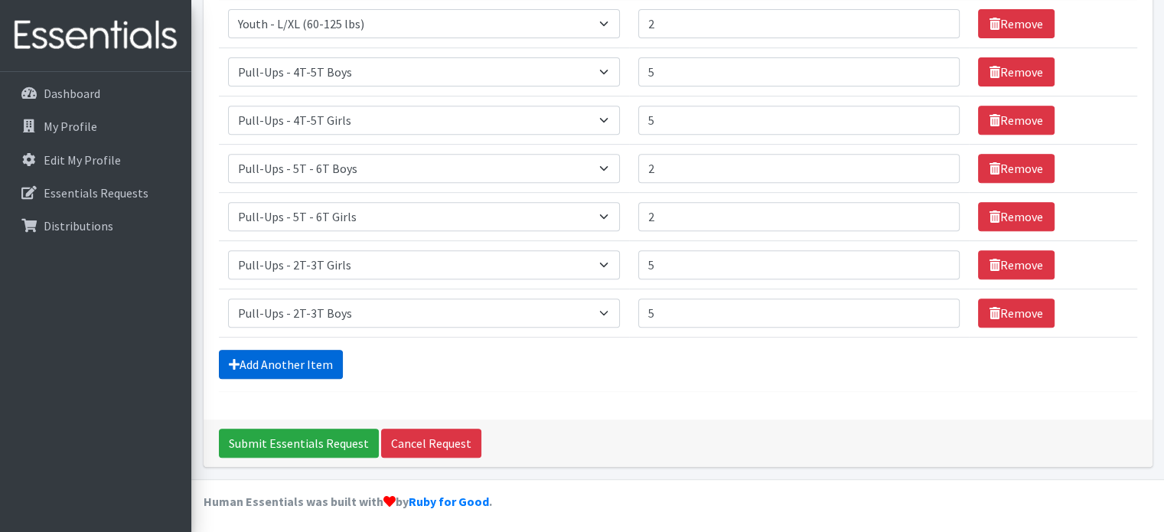
click at [284, 365] on link "Add Another Item" at bounding box center [281, 364] width 124 height 29
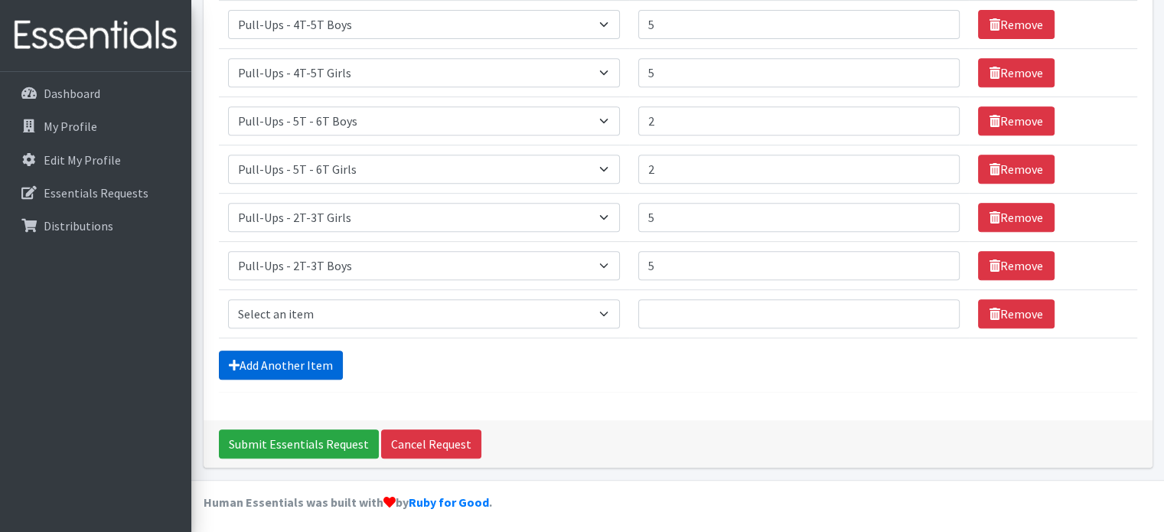
scroll to position [672, 0]
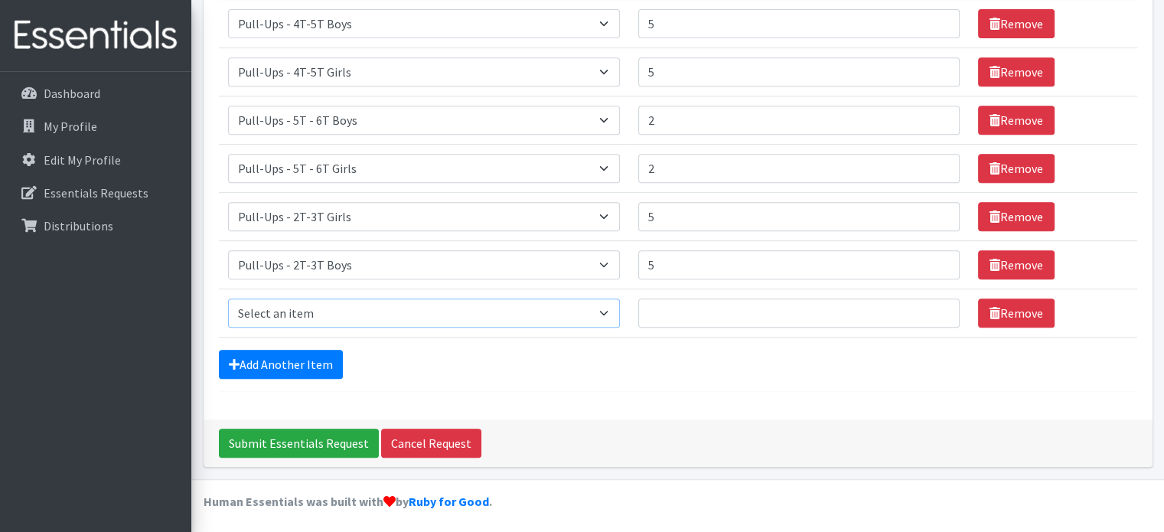
click at [314, 307] on select "Select an item Diapers - Newborn Diapers - Preemie Diapers - Size 1 Diapers - S…" at bounding box center [424, 312] width 392 height 29
click at [1030, 210] on link "Remove" at bounding box center [1016, 216] width 77 height 29
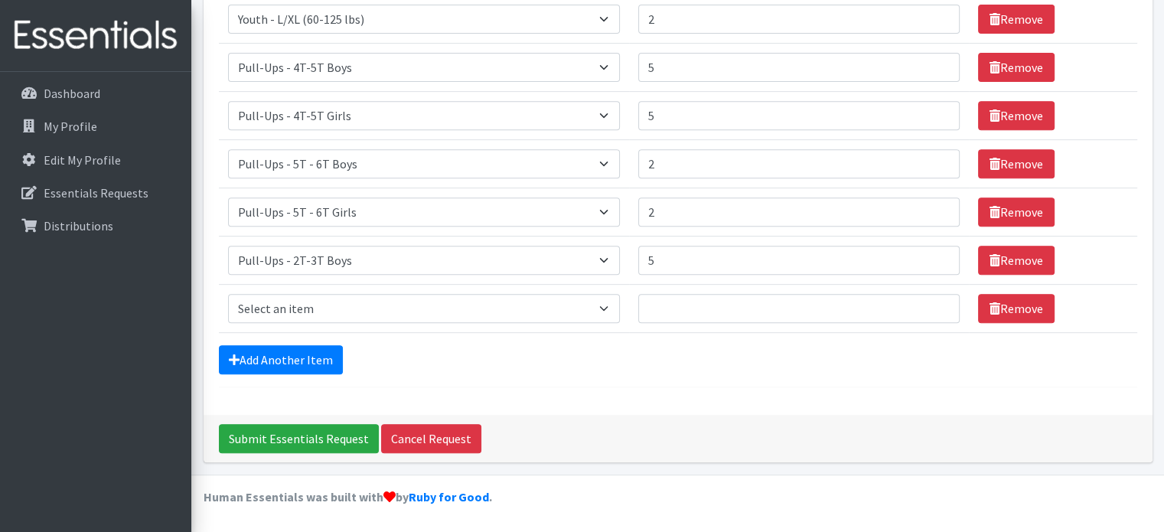
scroll to position [624, 0]
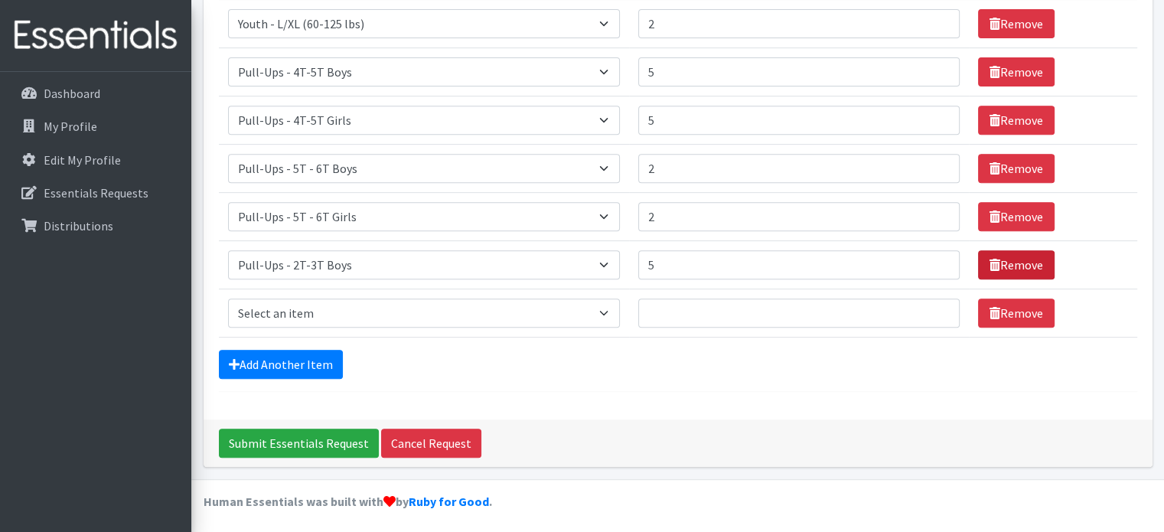
click at [1022, 269] on link "Remove" at bounding box center [1016, 264] width 77 height 29
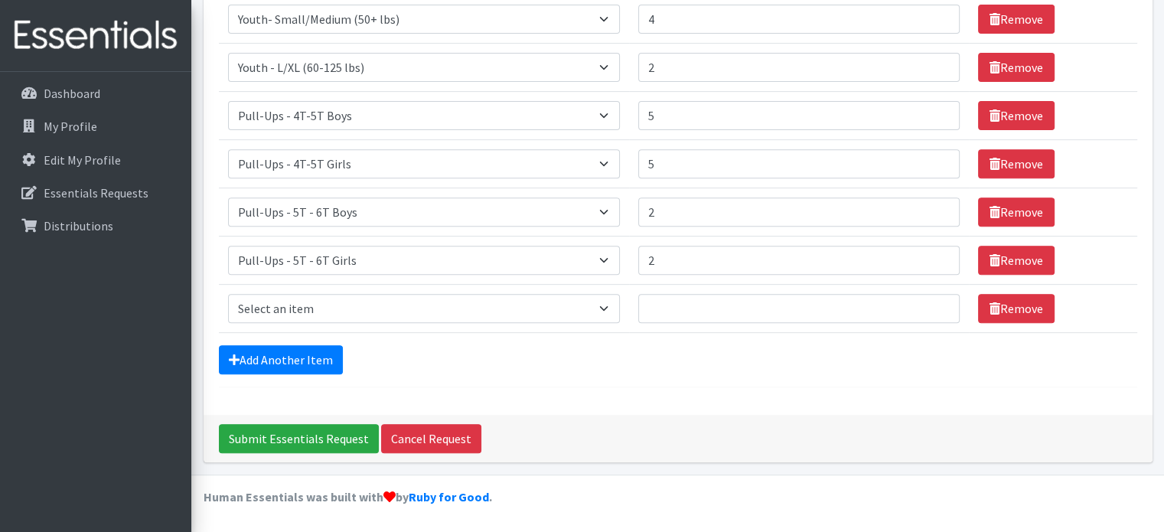
scroll to position [575, 0]
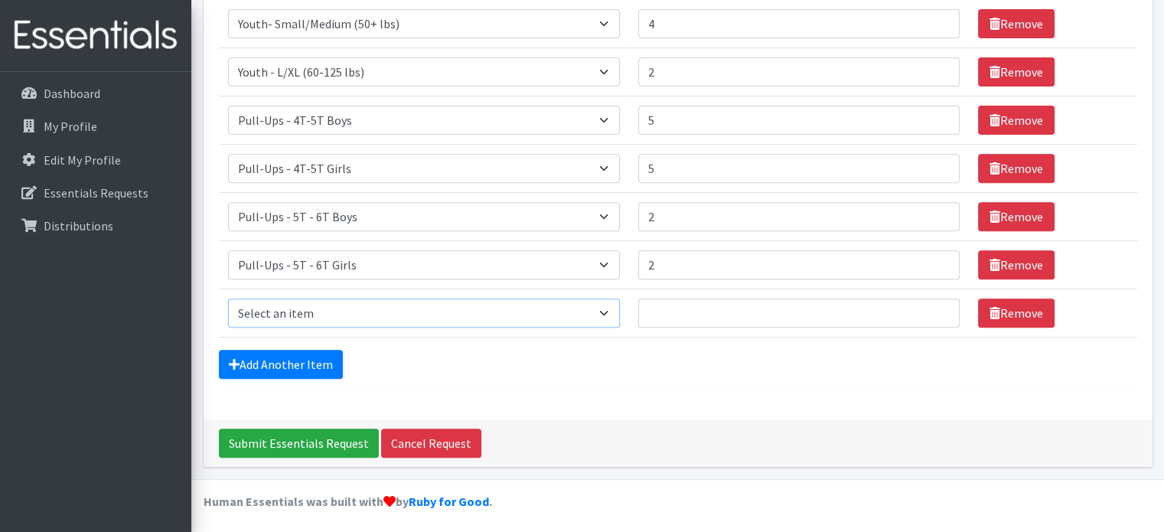
click at [609, 309] on select "Select an item Diapers - Newborn Diapers - Preemie Diapers - Size 1 Diapers - S…" at bounding box center [424, 312] width 392 height 29
click at [576, 354] on div "Add Another Item" at bounding box center [678, 364] width 918 height 29
click at [415, 305] on select "Select an item Diapers - Newborn Diapers - Preemie Diapers - Size 1 Diapers - S…" at bounding box center [424, 312] width 392 height 29
select select "78"
click at [228, 298] on select "Select an item Diapers - Newborn Diapers - Preemie Diapers - Size 1 Diapers - S…" at bounding box center [424, 312] width 392 height 29
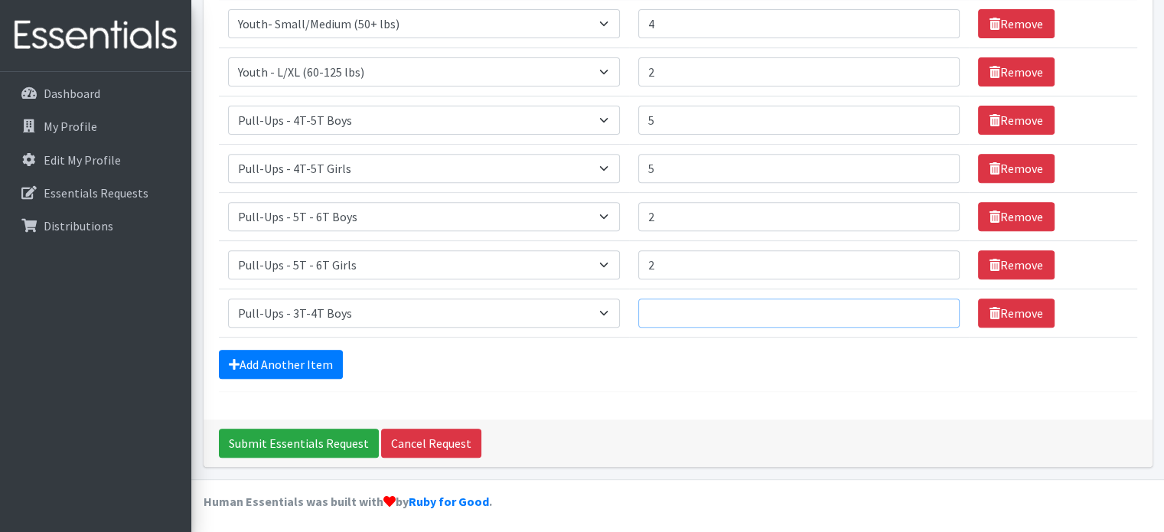
click at [674, 314] on input "Quantity" at bounding box center [798, 312] width 321 height 29
type input "2"
type input "5"
click at [304, 352] on link "Add Another Item" at bounding box center [281, 364] width 124 height 29
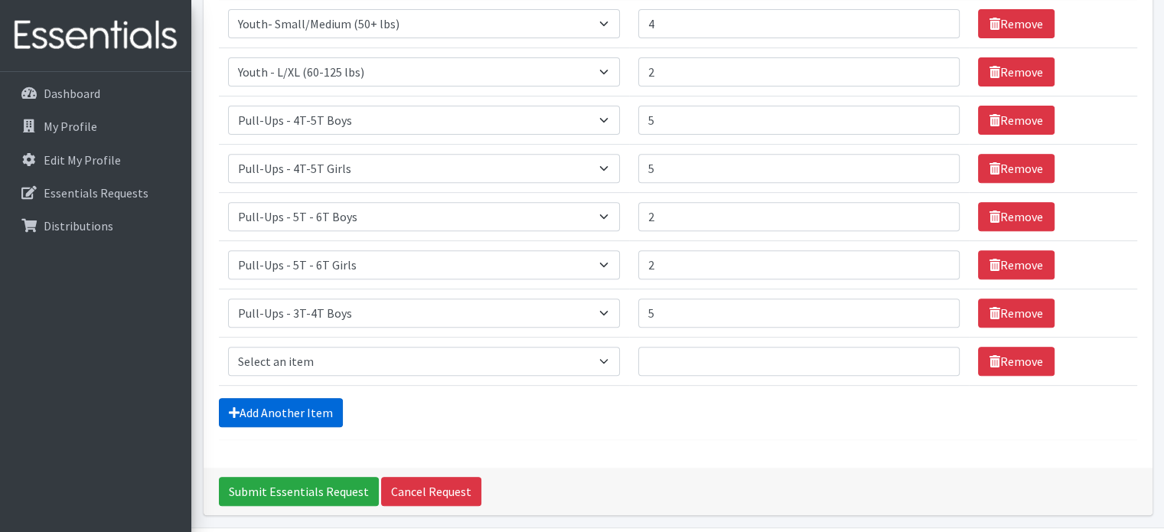
scroll to position [624, 0]
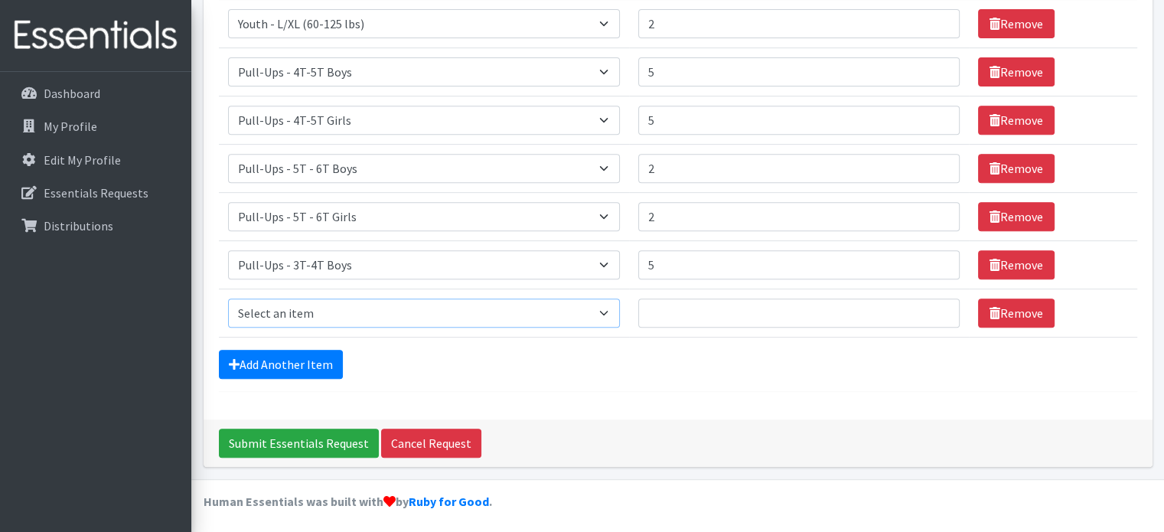
click at [379, 306] on select "Select an item Diapers - Newborn Diapers - Preemie Diapers - Size 1 Diapers - S…" at bounding box center [424, 312] width 392 height 29
select select "1301"
click at [228, 298] on select "Select an item Diapers - Newborn Diapers - Preemie Diapers - Size 1 Diapers - S…" at bounding box center [424, 312] width 392 height 29
click at [723, 321] on input "Quantity" at bounding box center [798, 312] width 321 height 29
type input "5"
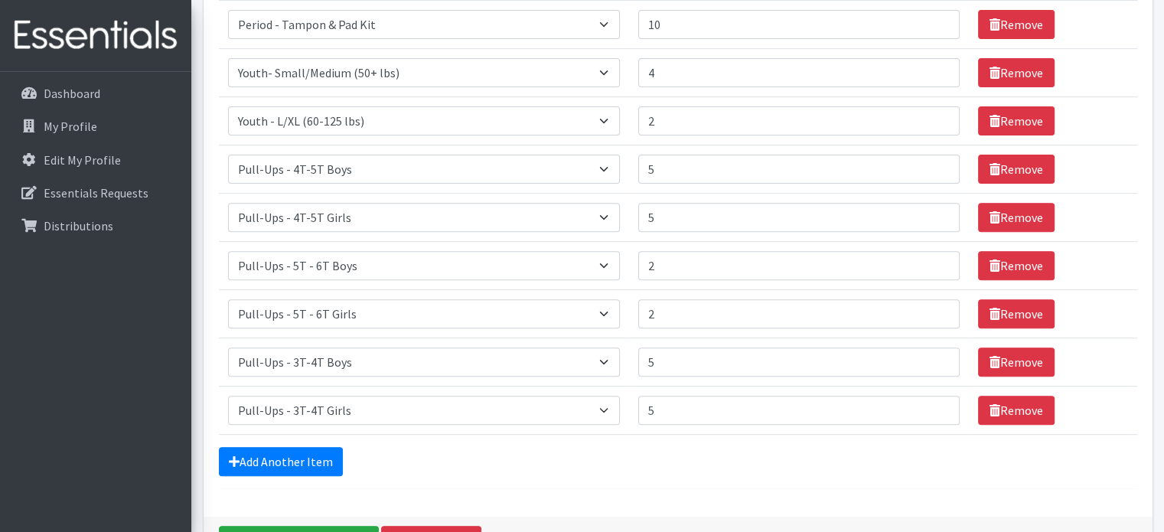
scroll to position [529, 0]
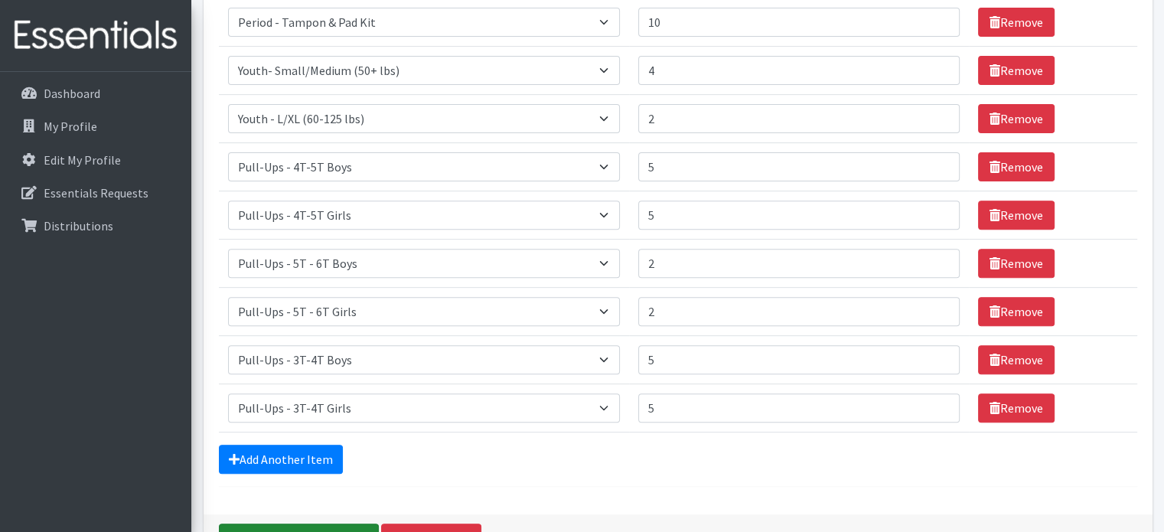
click at [289, 526] on input "Submit Essentials Request" at bounding box center [299, 537] width 160 height 29
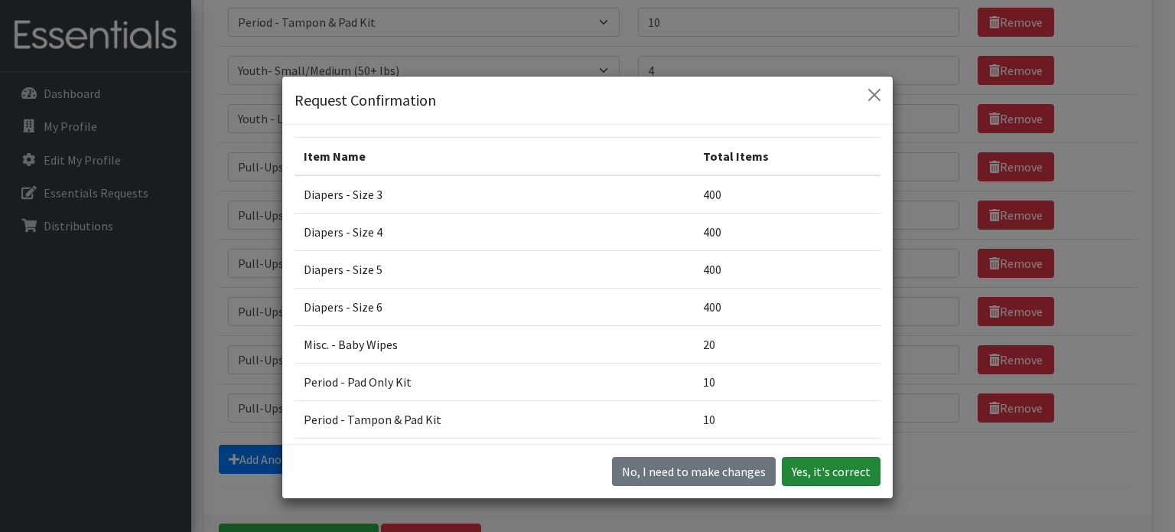
click at [845, 471] on button "Yes, it's correct" at bounding box center [831, 471] width 99 height 29
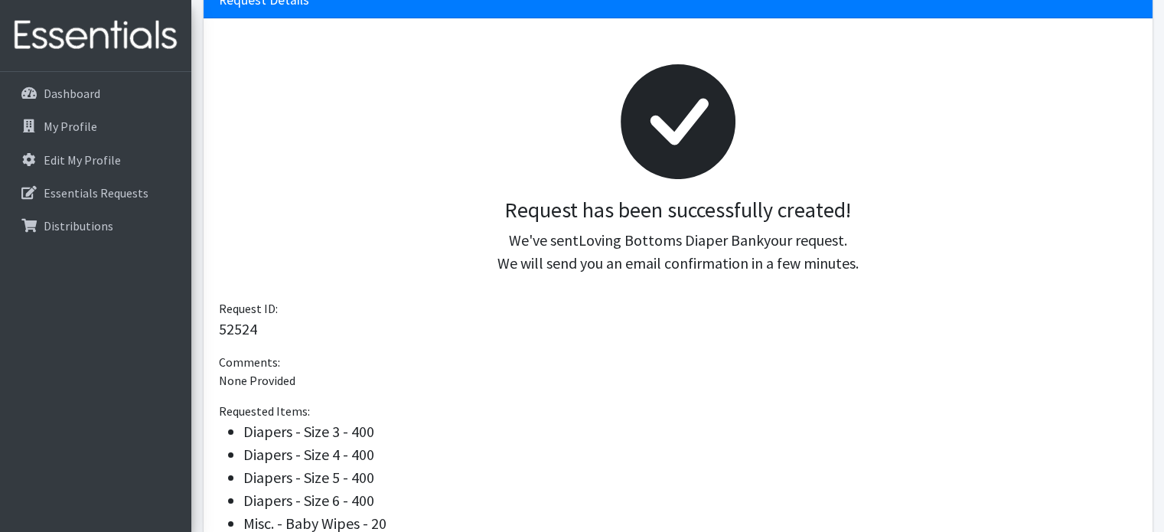
scroll to position [153, 0]
